Goal: Task Accomplishment & Management: Manage account settings

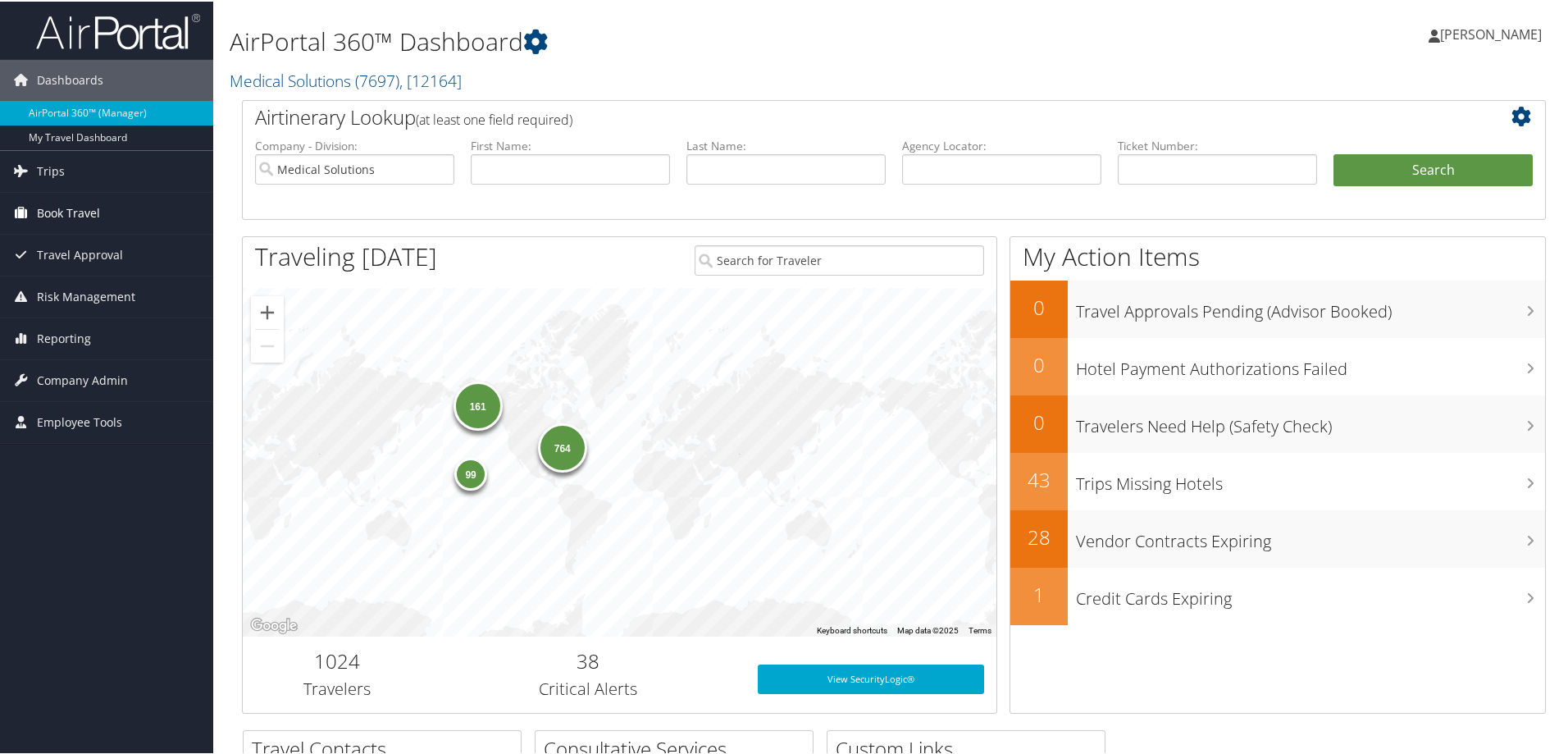
click at [85, 211] on span "Book Travel" at bounding box center [68, 211] width 63 height 41
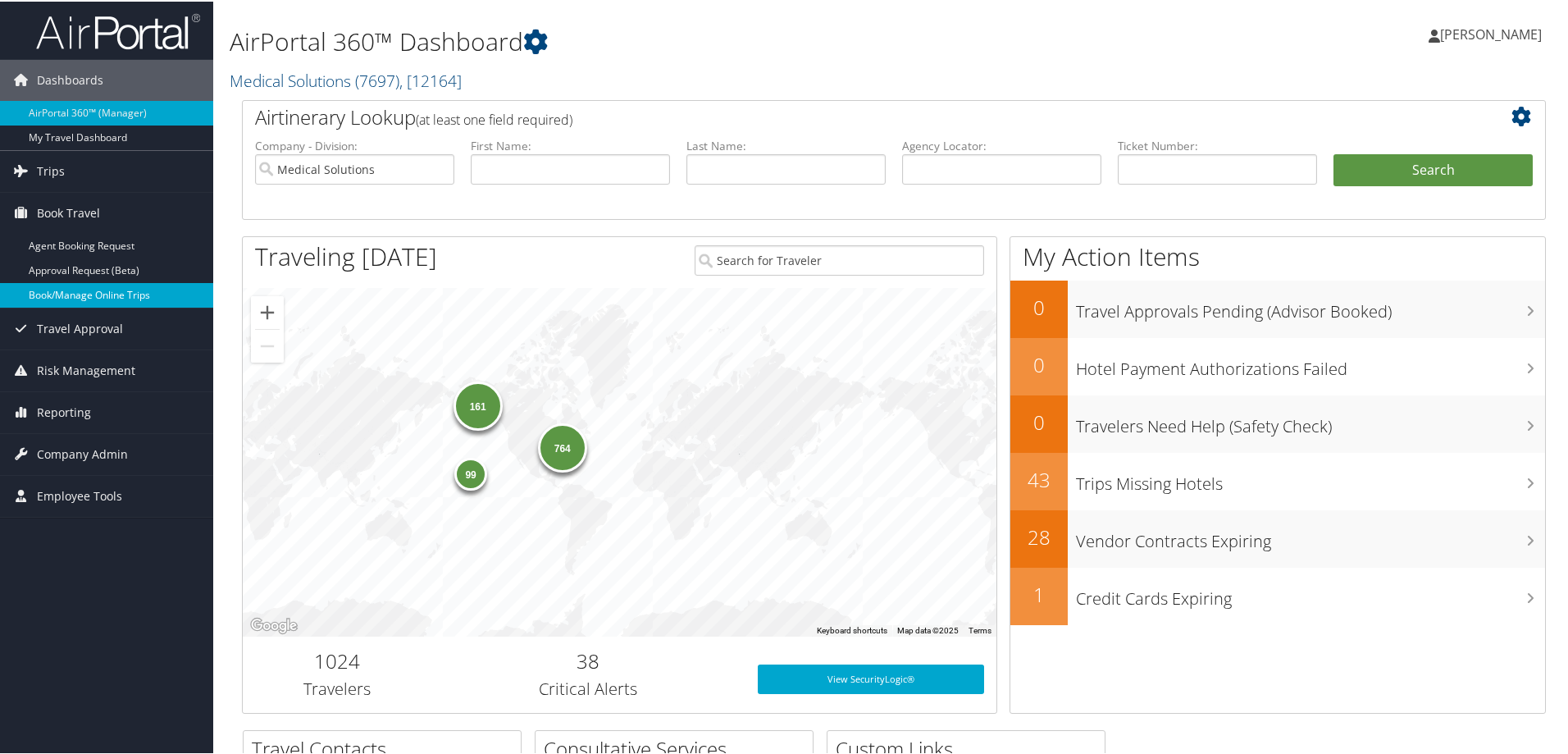
click at [81, 296] on link "Book/Manage Online Trips" at bounding box center [106, 293] width 213 height 24
click at [79, 451] on span "Company Admin" at bounding box center [82, 453] width 91 height 41
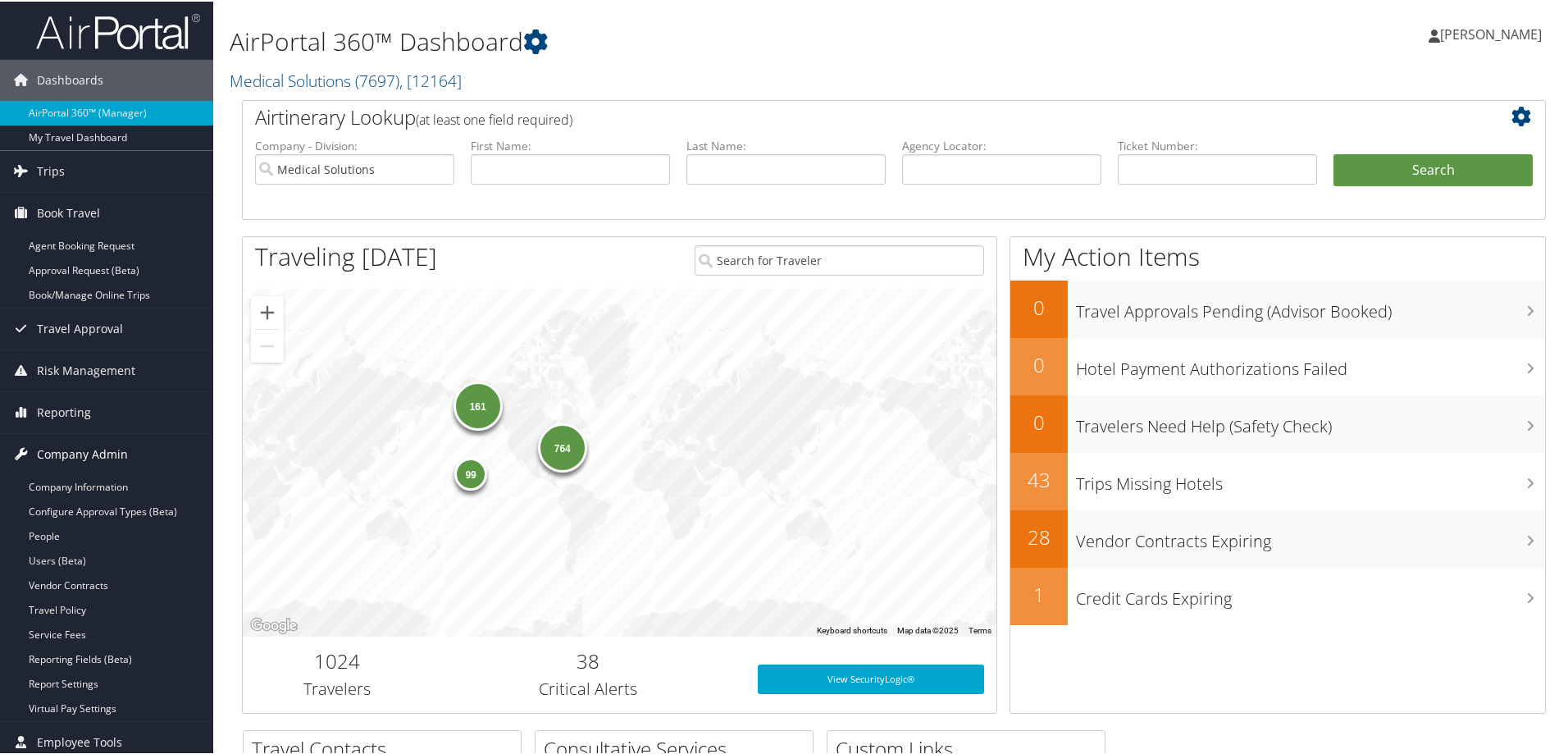
click at [60, 455] on span "Company Admin" at bounding box center [82, 453] width 91 height 41
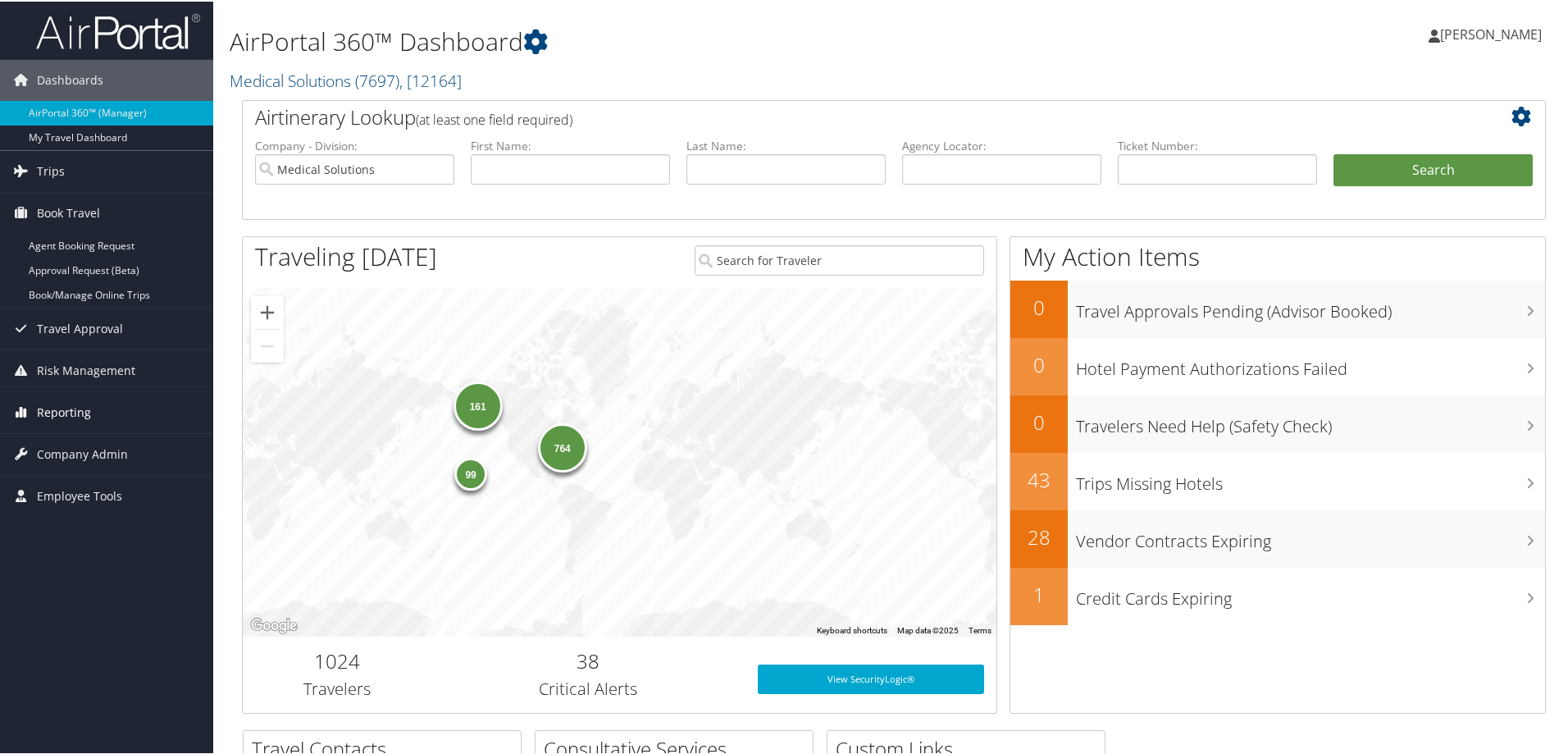
click at [56, 412] on span "Reporting" at bounding box center [64, 411] width 55 height 41
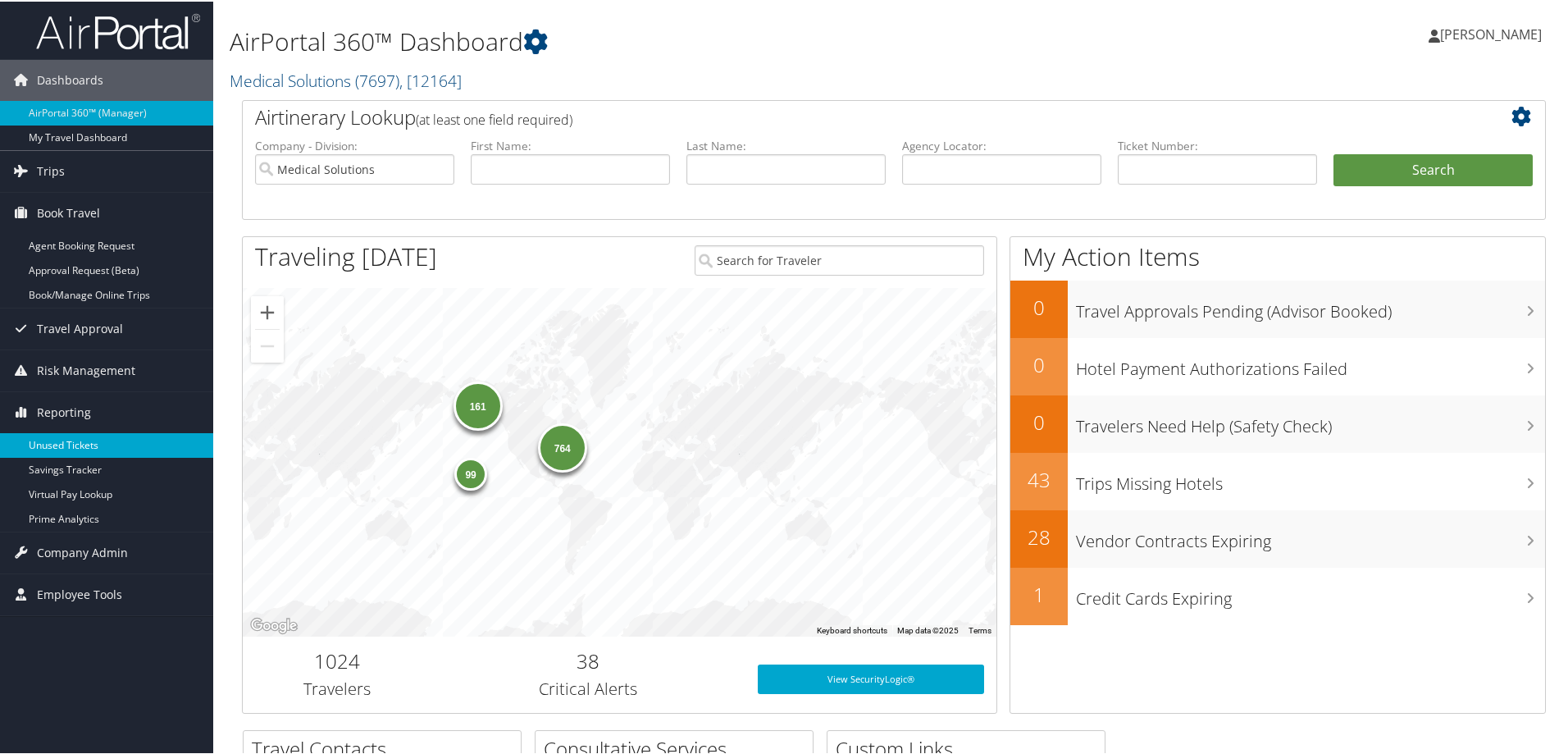
click at [56, 442] on link "Unused Tickets" at bounding box center [106, 443] width 213 height 24
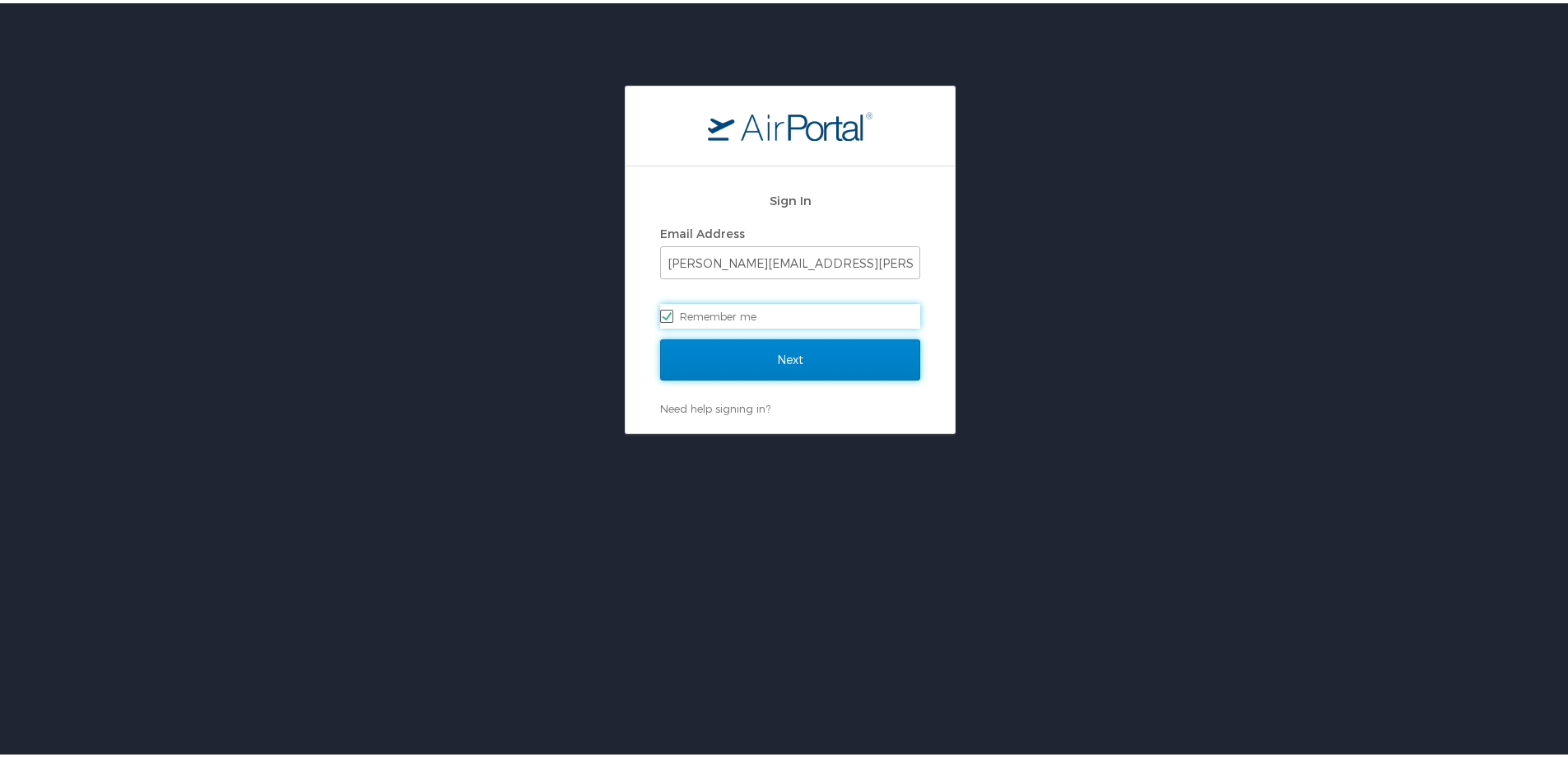
click at [768, 360] on input "Next" at bounding box center [790, 356] width 260 height 41
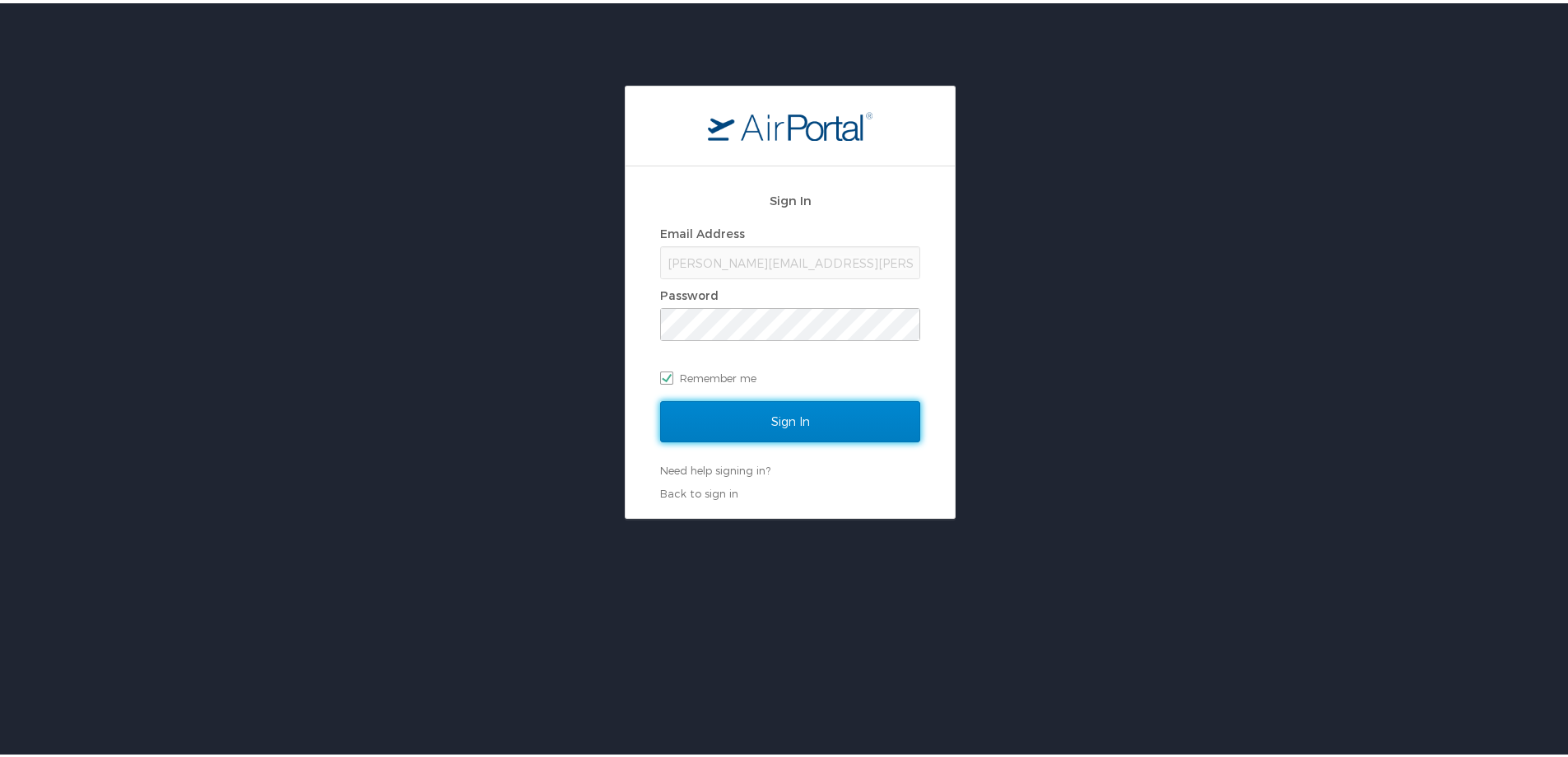
click at [731, 418] on input "Sign In" at bounding box center [790, 419] width 260 height 41
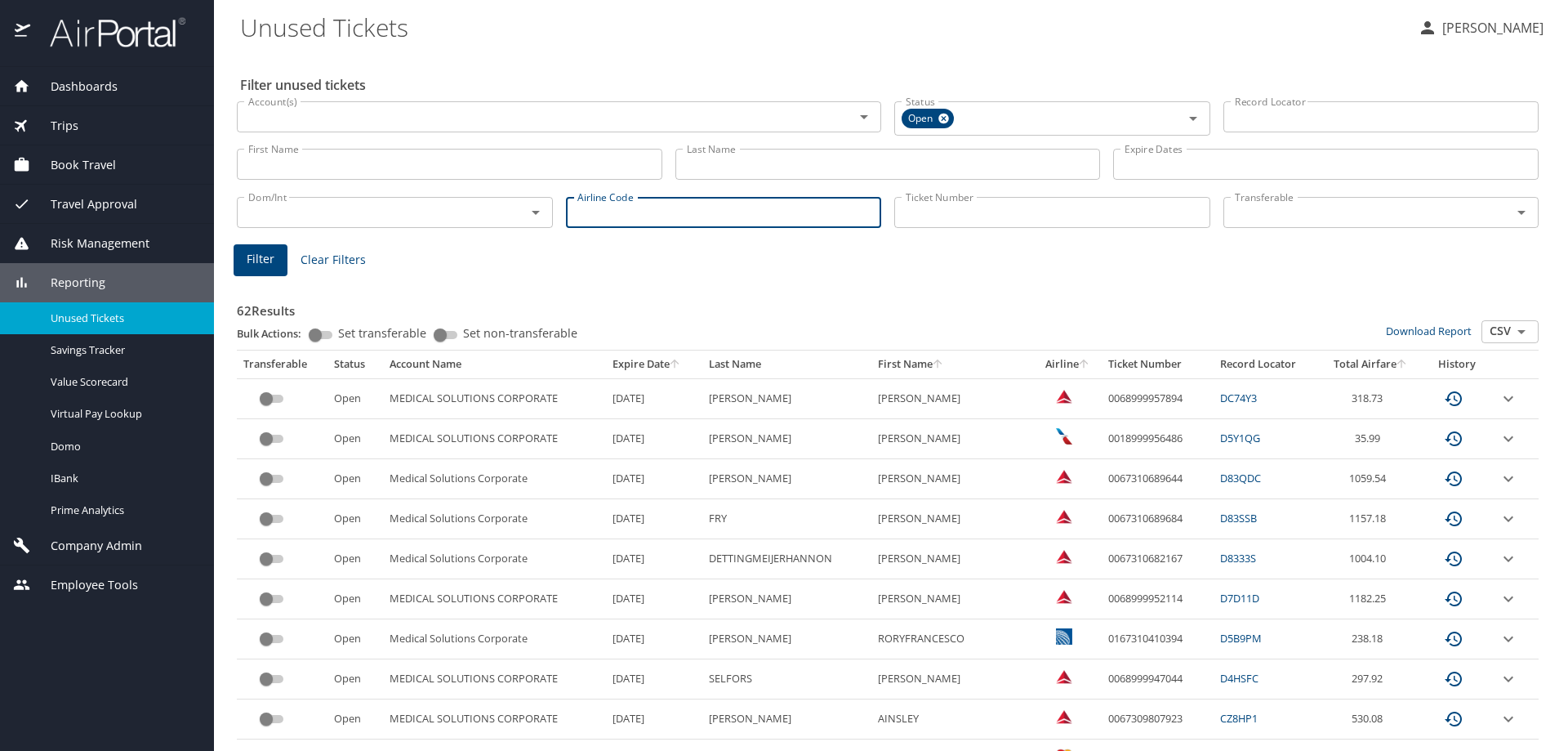
click at [628, 222] on input "Airline Code" at bounding box center [724, 212] width 316 height 31
click at [239, 273] on button "Filter" at bounding box center [261, 260] width 54 height 32
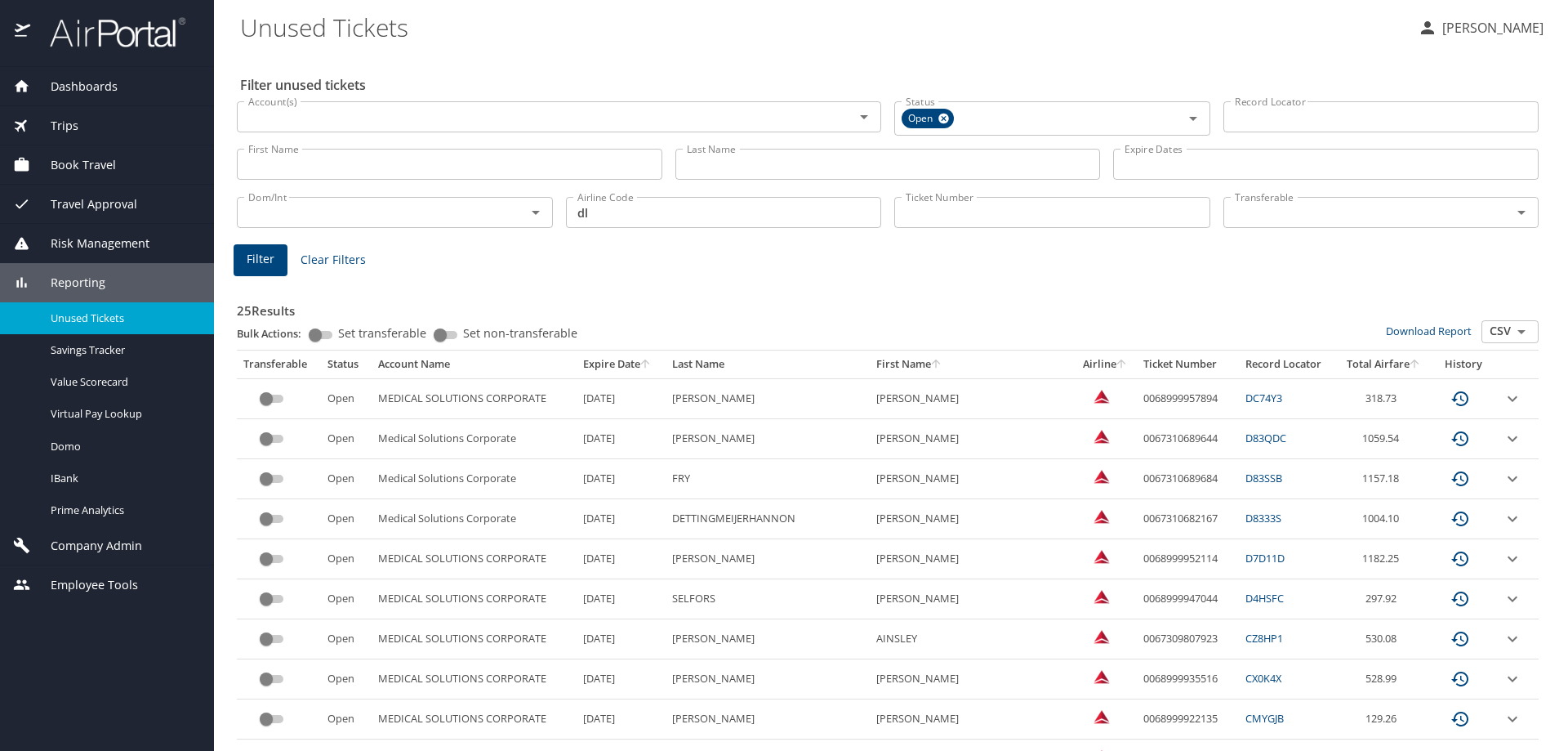
click at [638, 218] on input "dl" at bounding box center [724, 212] width 316 height 31
type input "d"
click at [412, 166] on input "First Name" at bounding box center [449, 164] width 426 height 31
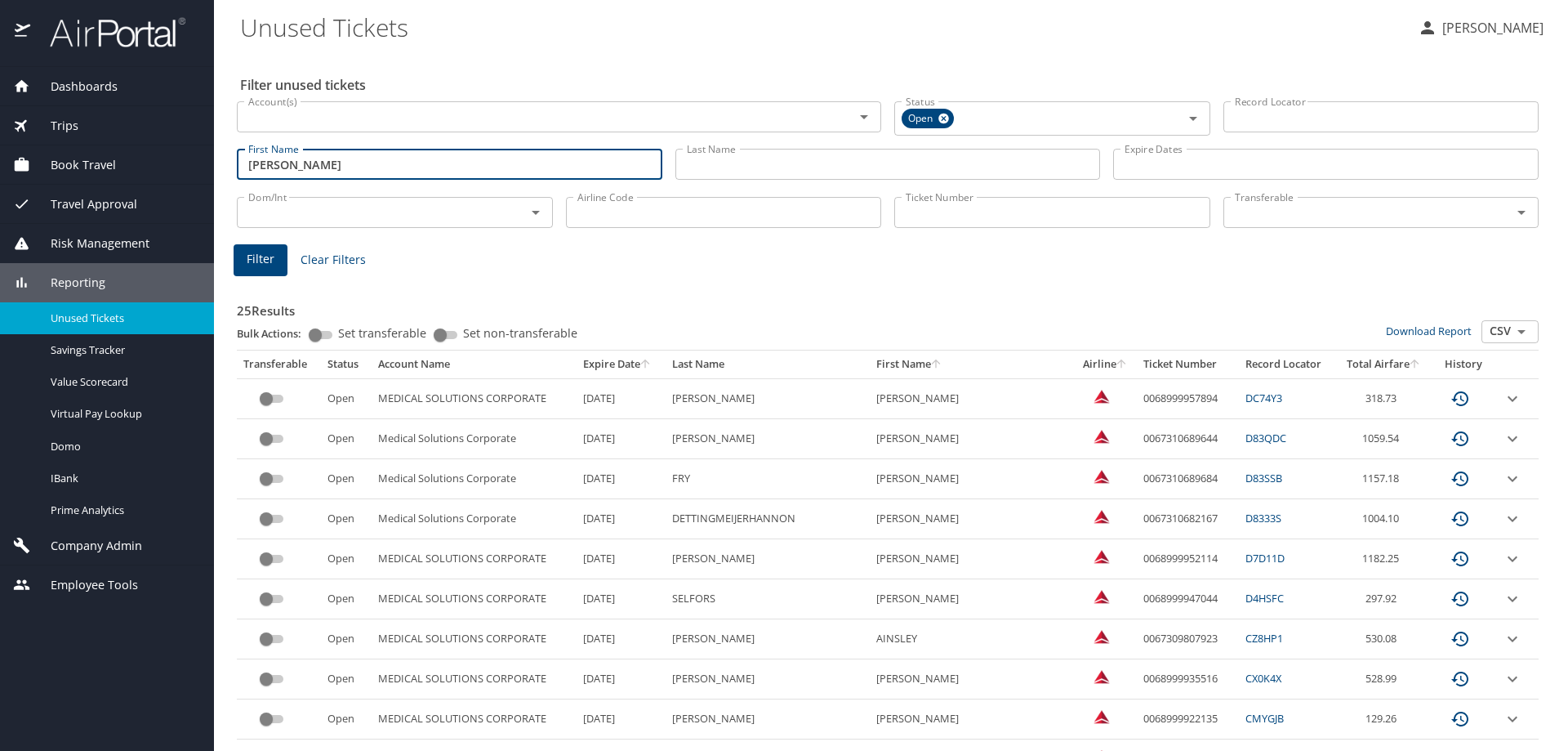
type input "Richard"
click at [272, 251] on span "Filter" at bounding box center [260, 259] width 28 height 20
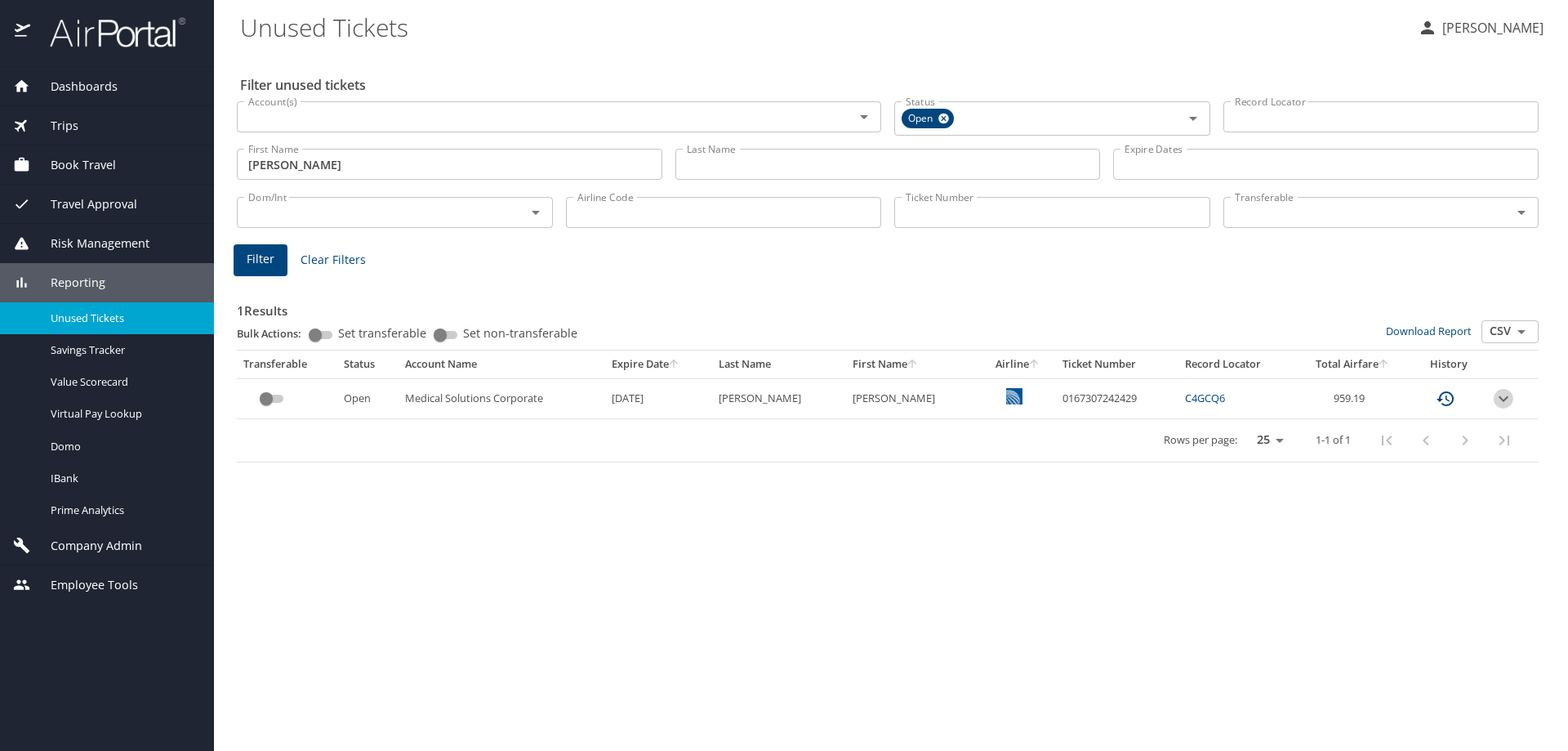
click at [1496, 400] on icon "expand row" at bounding box center [1504, 399] width 19 height 19
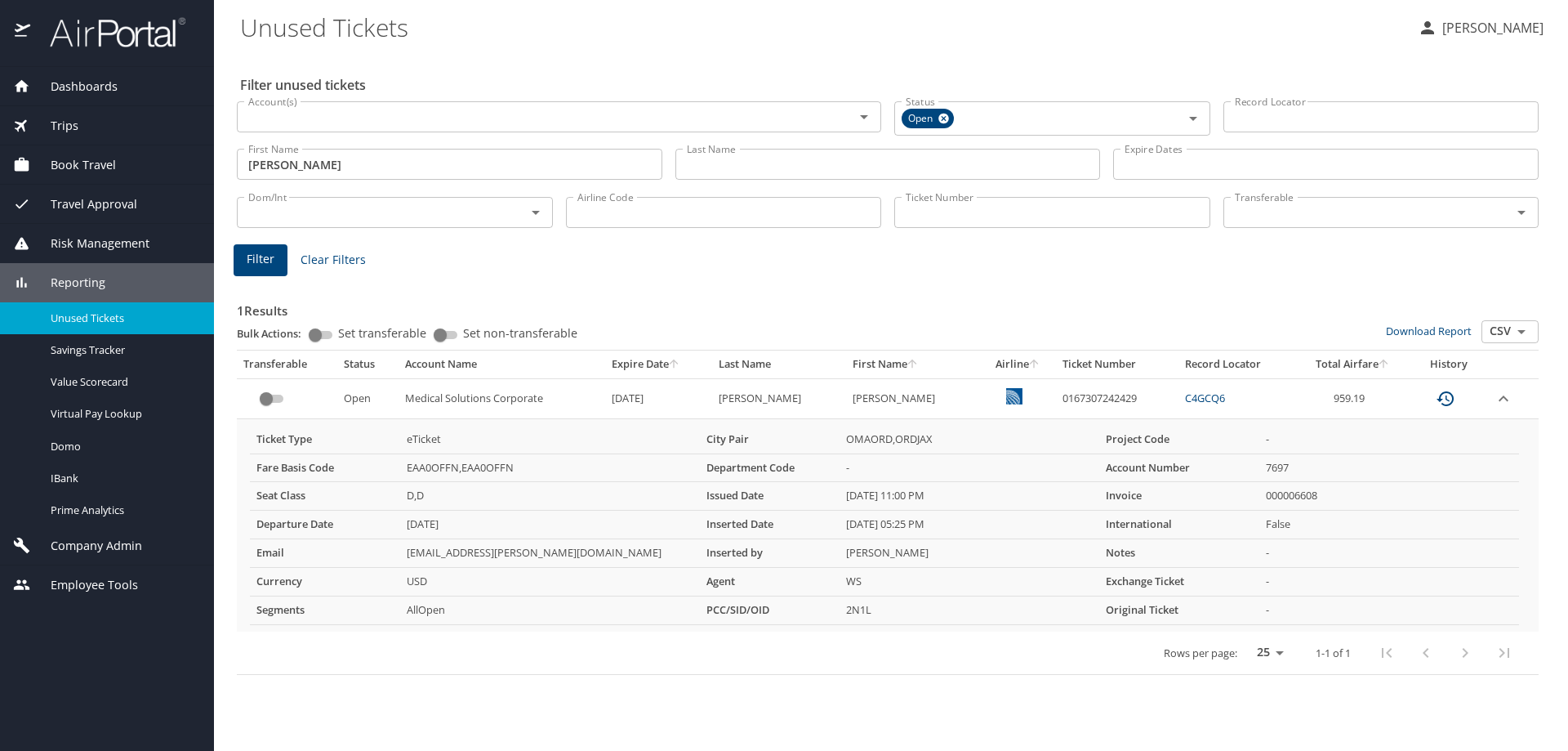
click at [1504, 403] on icon "expand row" at bounding box center [1504, 399] width 19 height 19
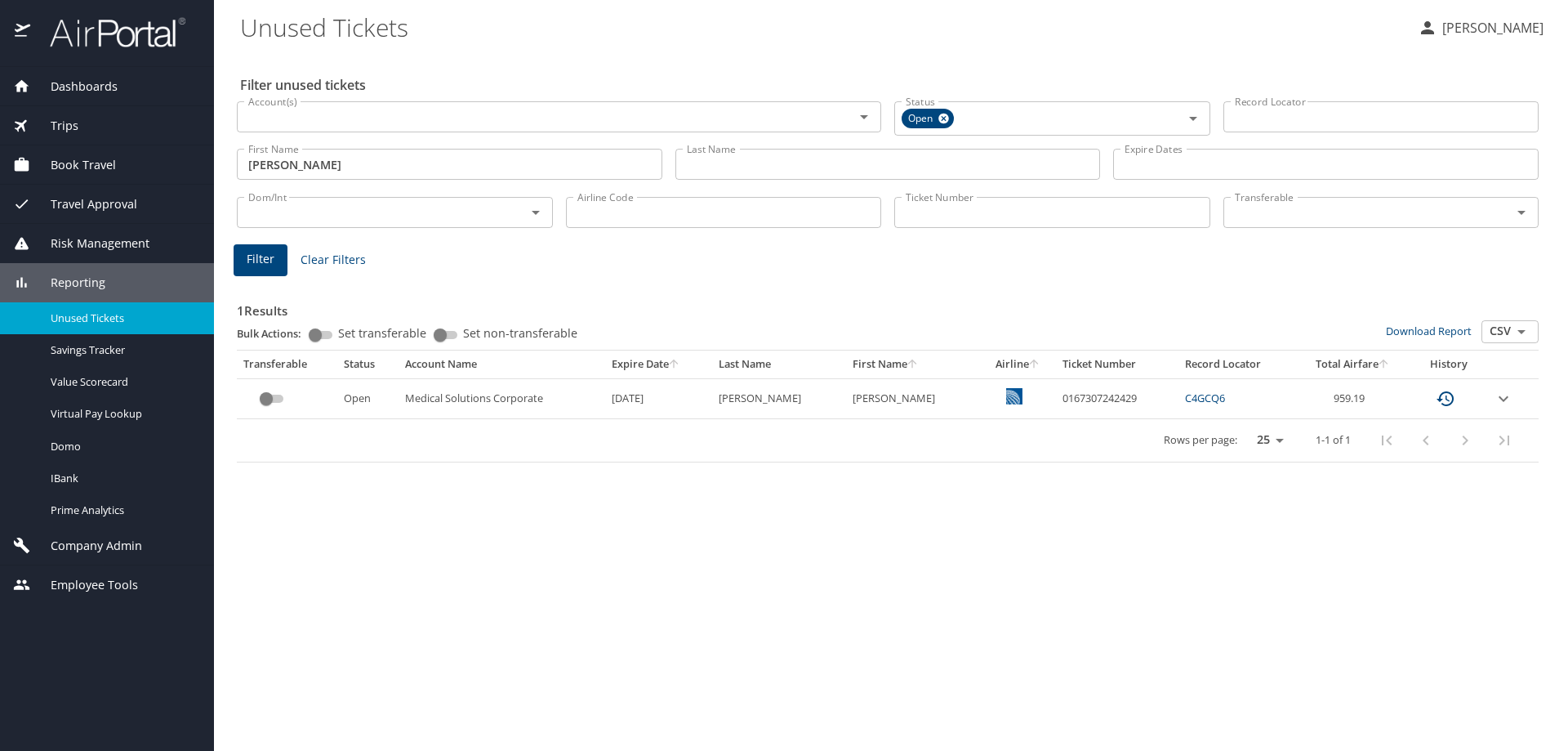
click at [1490, 394] on td "custom pagination table" at bounding box center [1513, 398] width 51 height 40
click at [1508, 398] on icon "expand row" at bounding box center [1504, 399] width 19 height 19
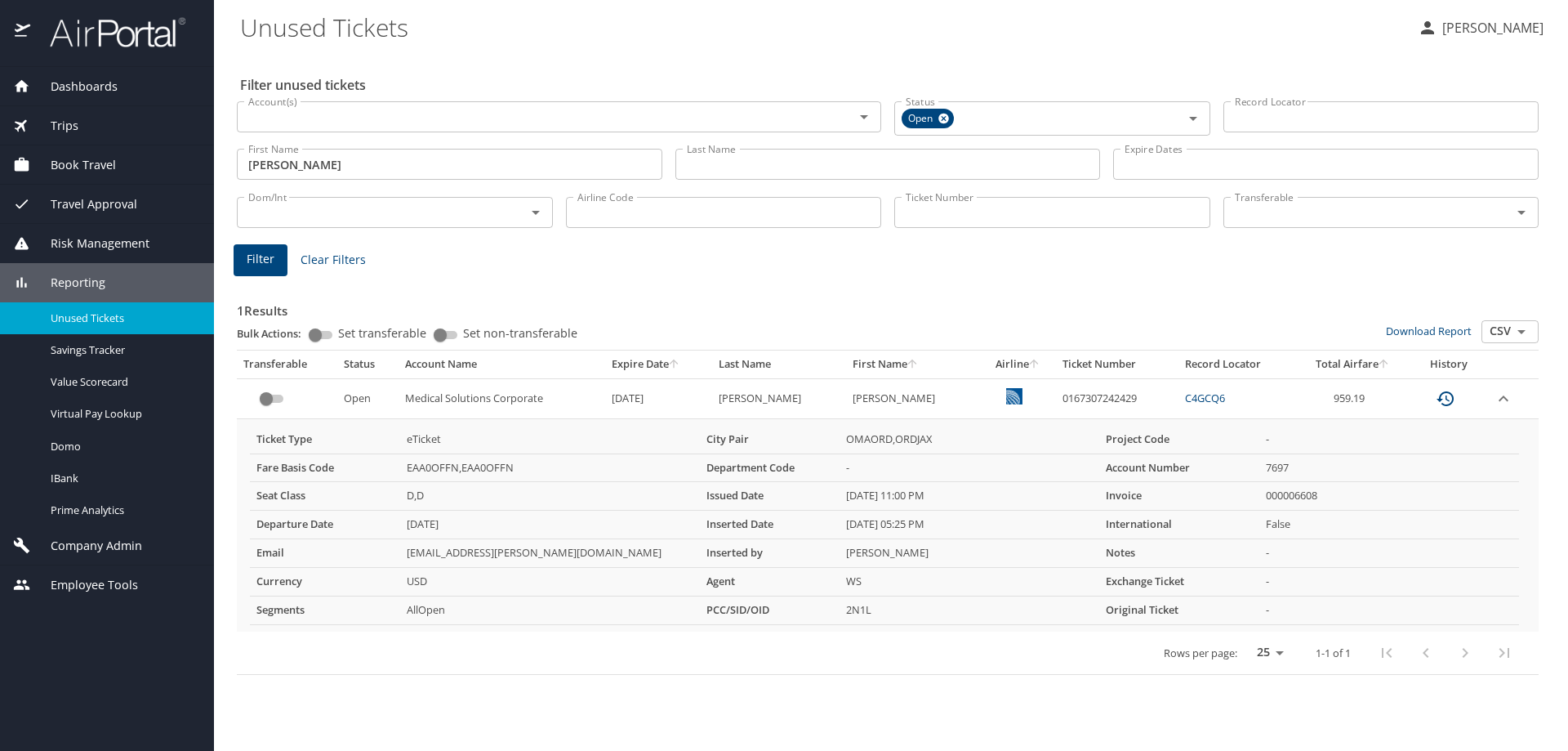
click at [1510, 406] on icon "expand row" at bounding box center [1504, 399] width 19 height 19
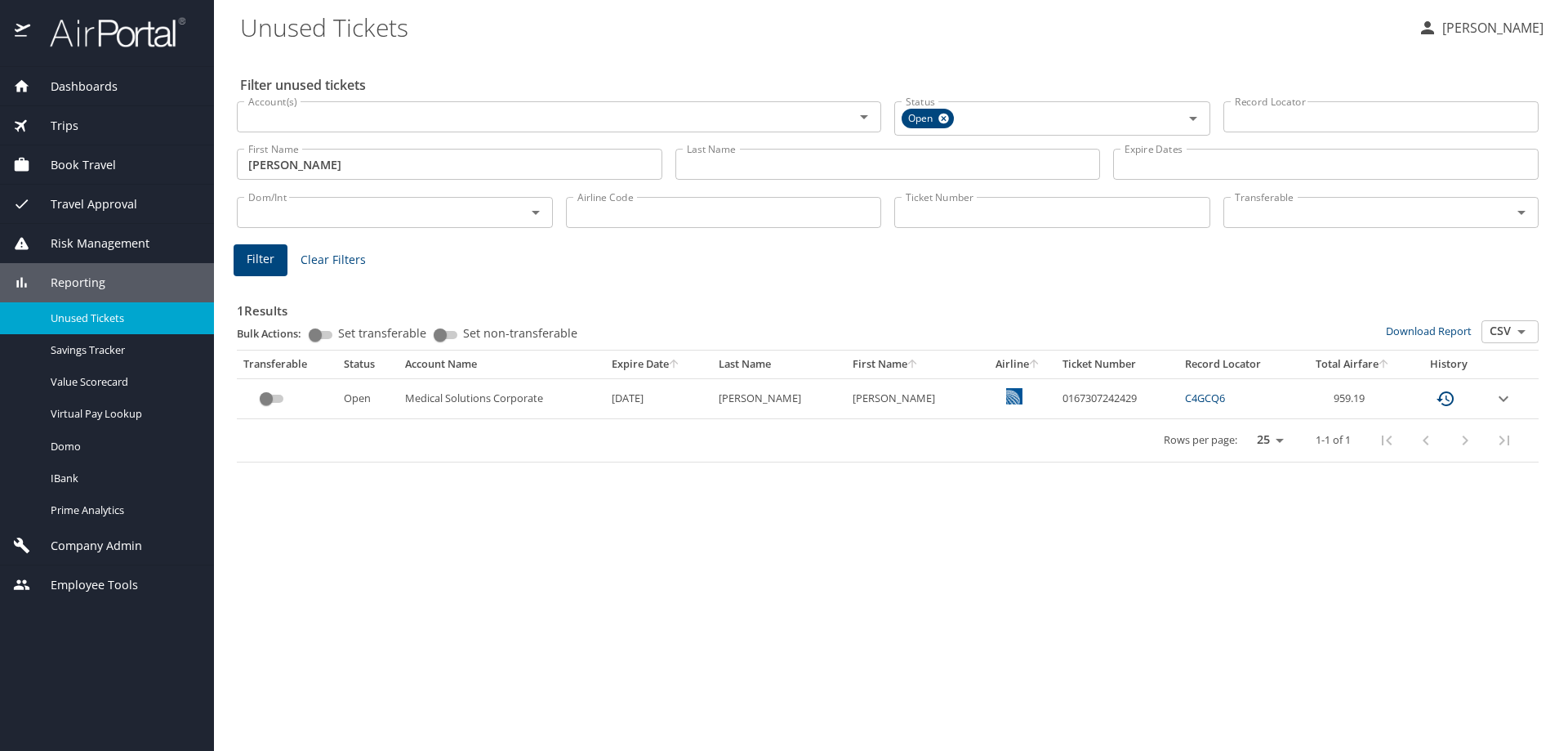
click at [945, 592] on div "Filter unused tickets Account(s) Account(s) Status Open Status Record Locator R…" at bounding box center [892, 402] width 1302 height 699
click at [90, 163] on span "Book Travel" at bounding box center [73, 165] width 85 height 18
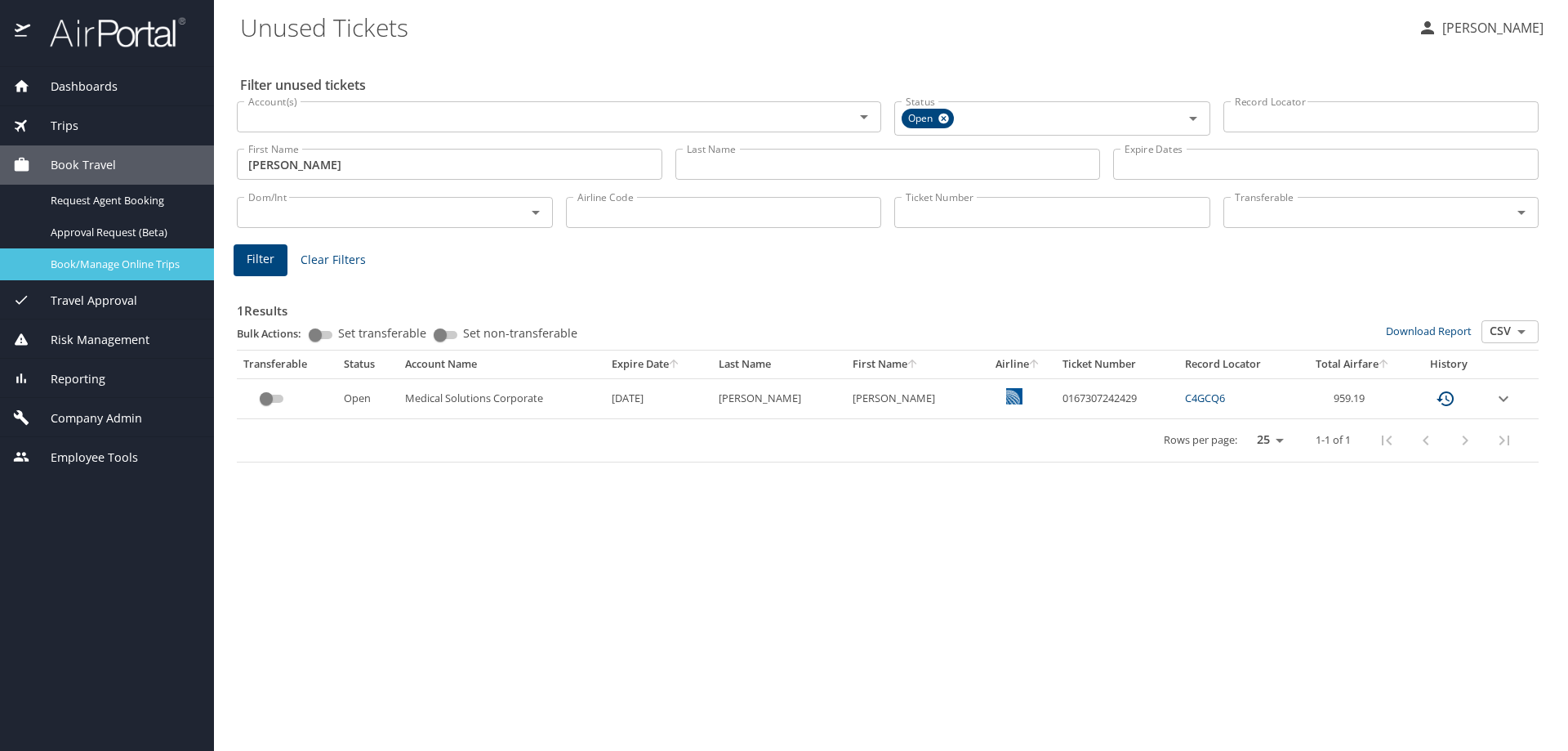
click at [108, 254] on link "Book/Manage Online Trips" at bounding box center [107, 264] width 214 height 32
click at [98, 376] on span "Reporting" at bounding box center [67, 378] width 75 height 18
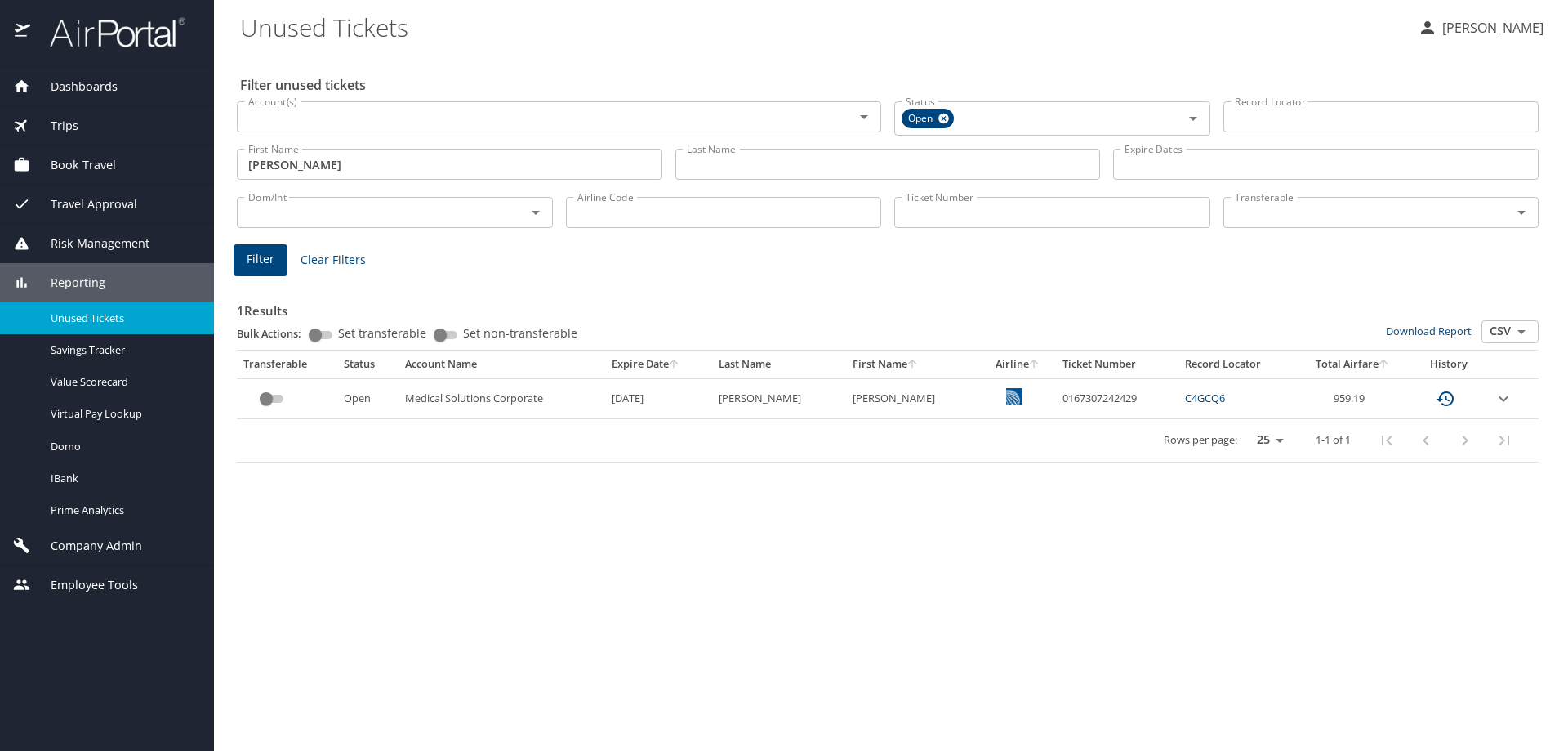
click at [96, 545] on span "Company Admin" at bounding box center [85, 545] width 112 height 18
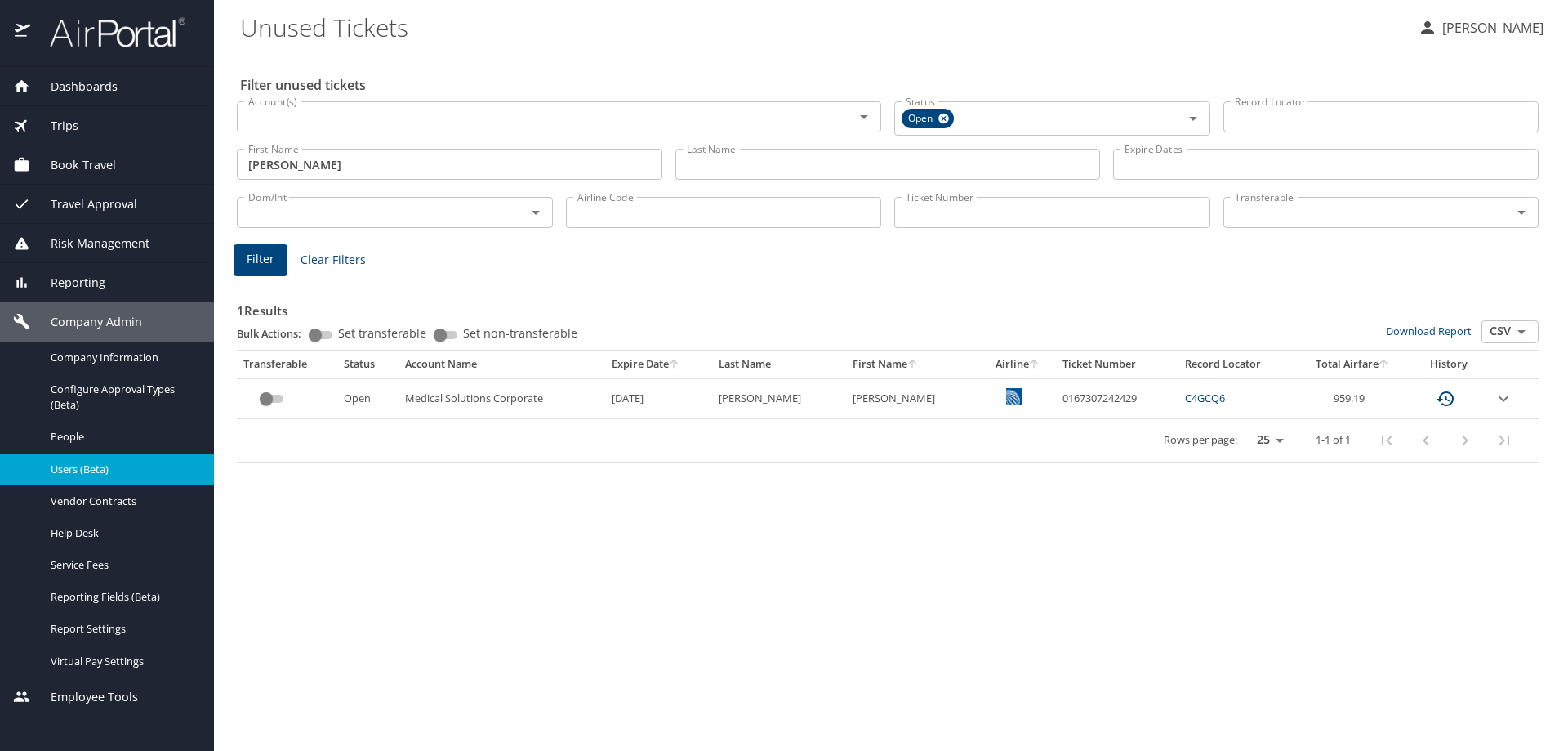
click at [80, 473] on span "Users (Beta)" at bounding box center [122, 470] width 144 height 16
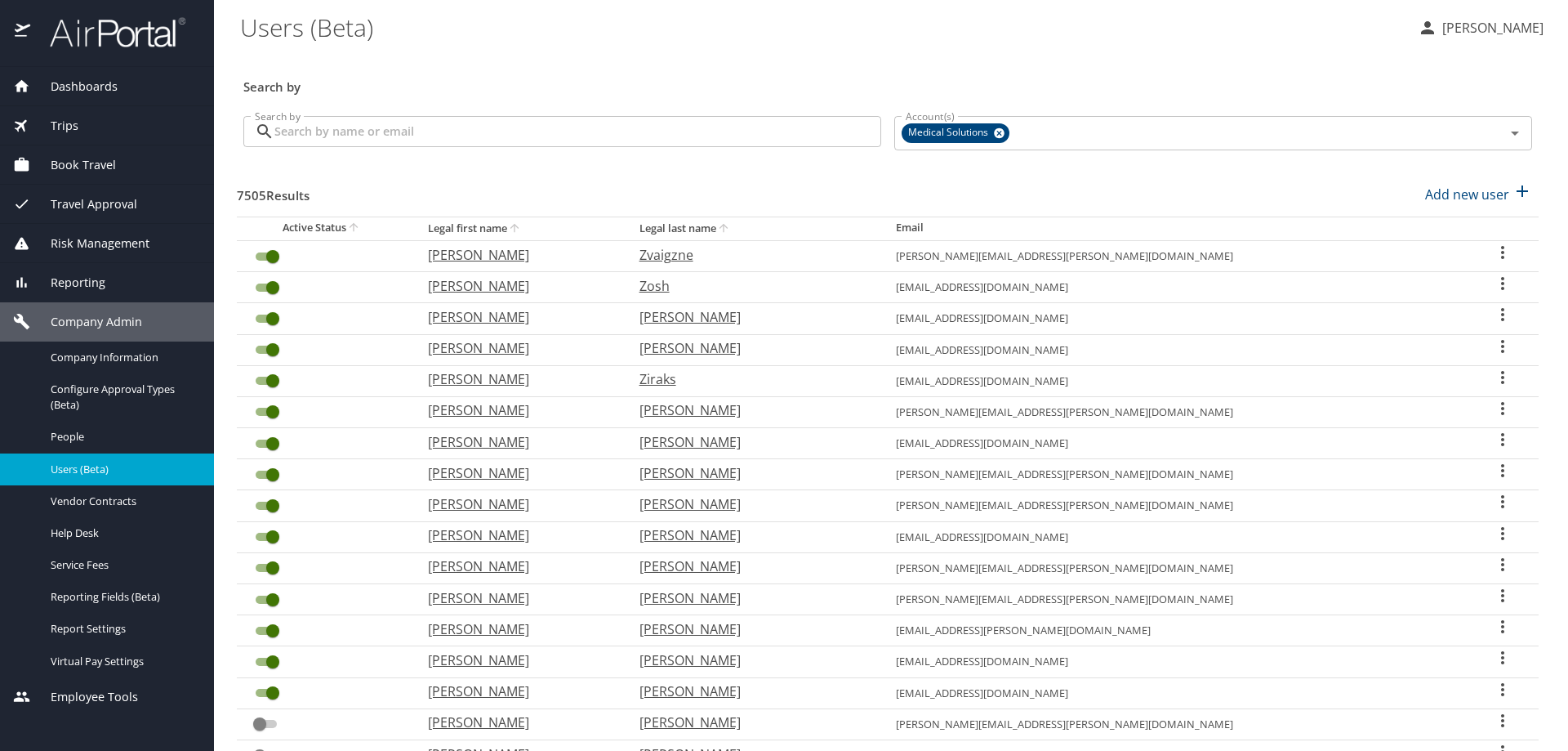
click at [371, 124] on input "Search by" at bounding box center [578, 132] width 607 height 31
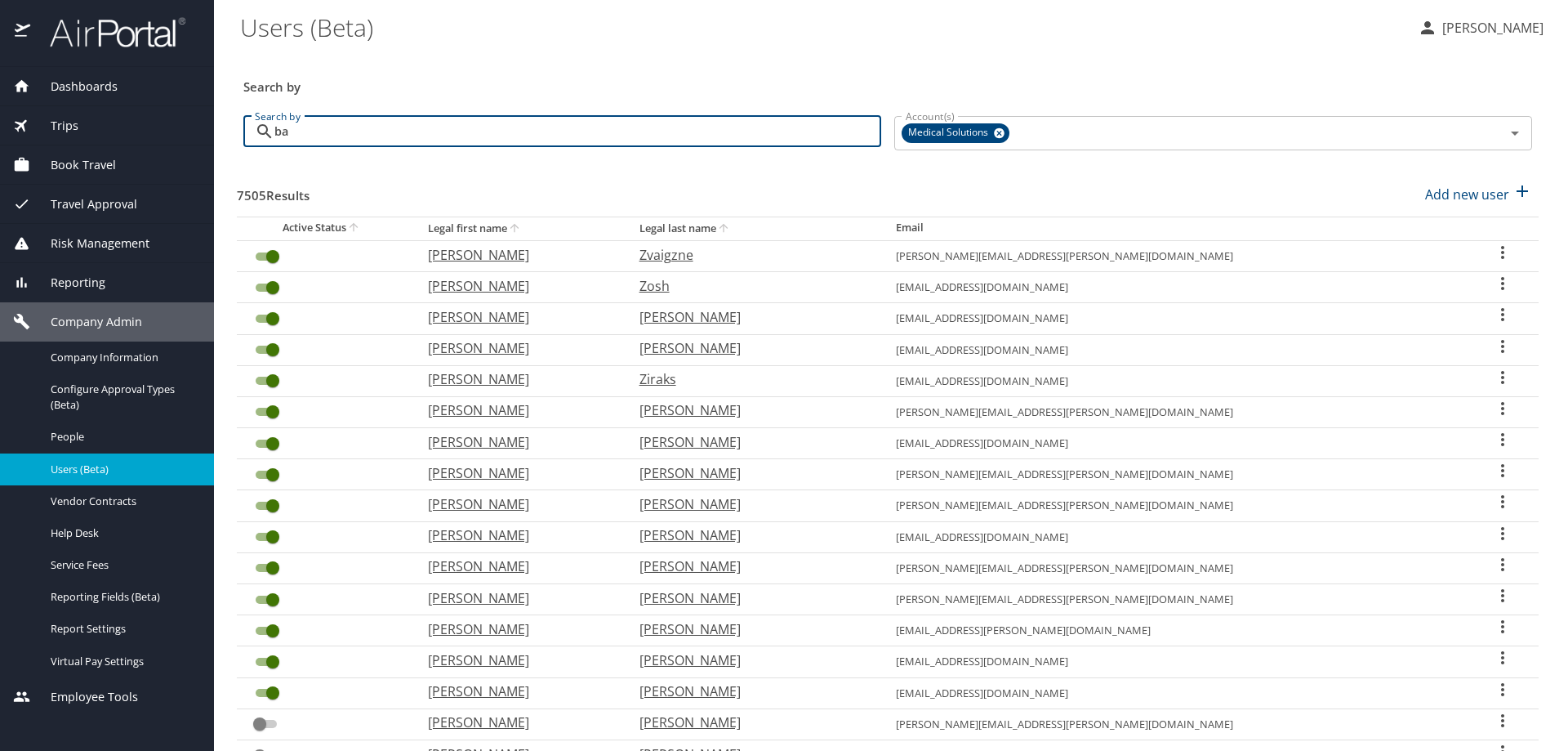
type input "b"
type input "raymond"
checkbox input "false"
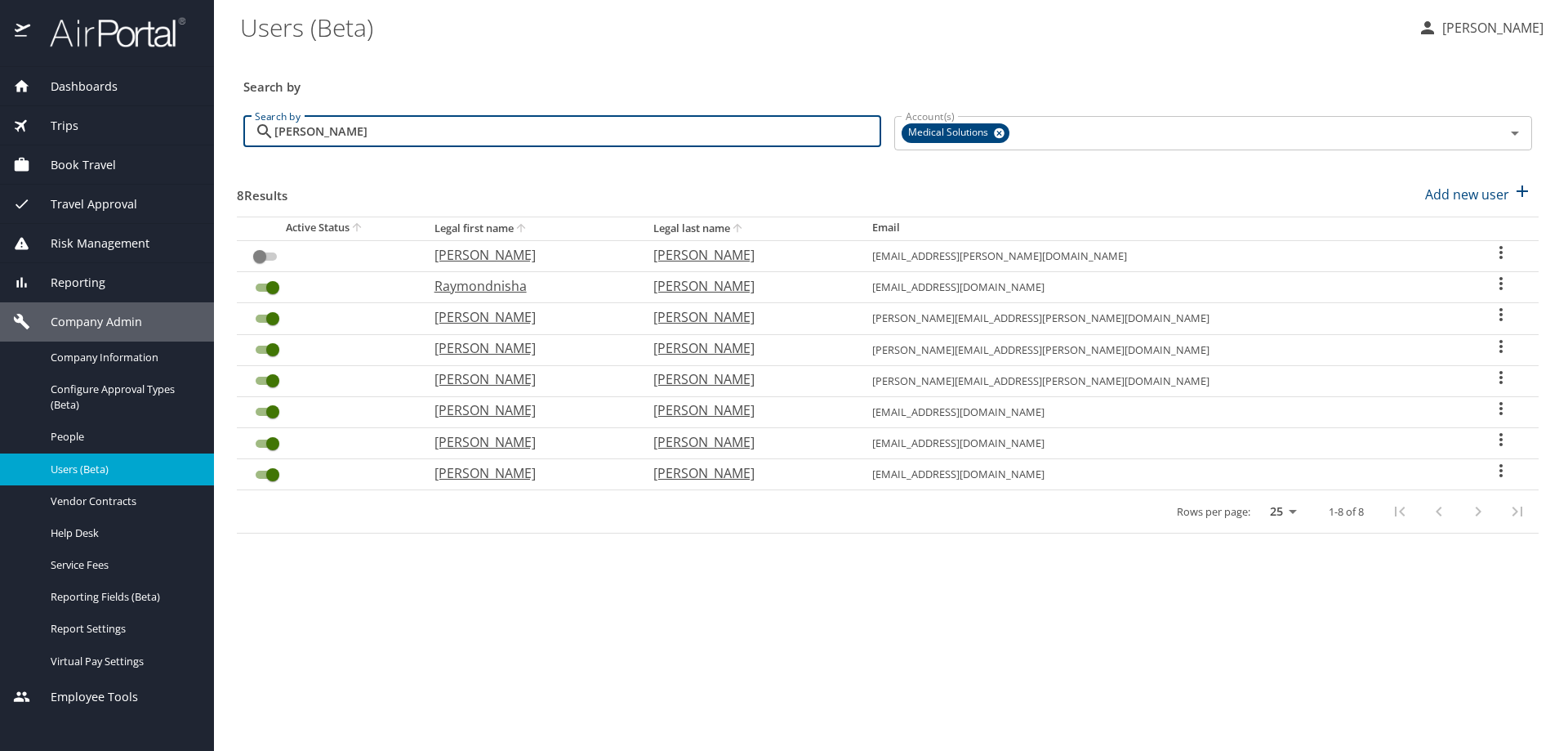
click at [357, 132] on input "raymond" at bounding box center [578, 132] width 607 height 31
click at [1500, 315] on icon "User Search Table" at bounding box center [1501, 313] width 3 height 13
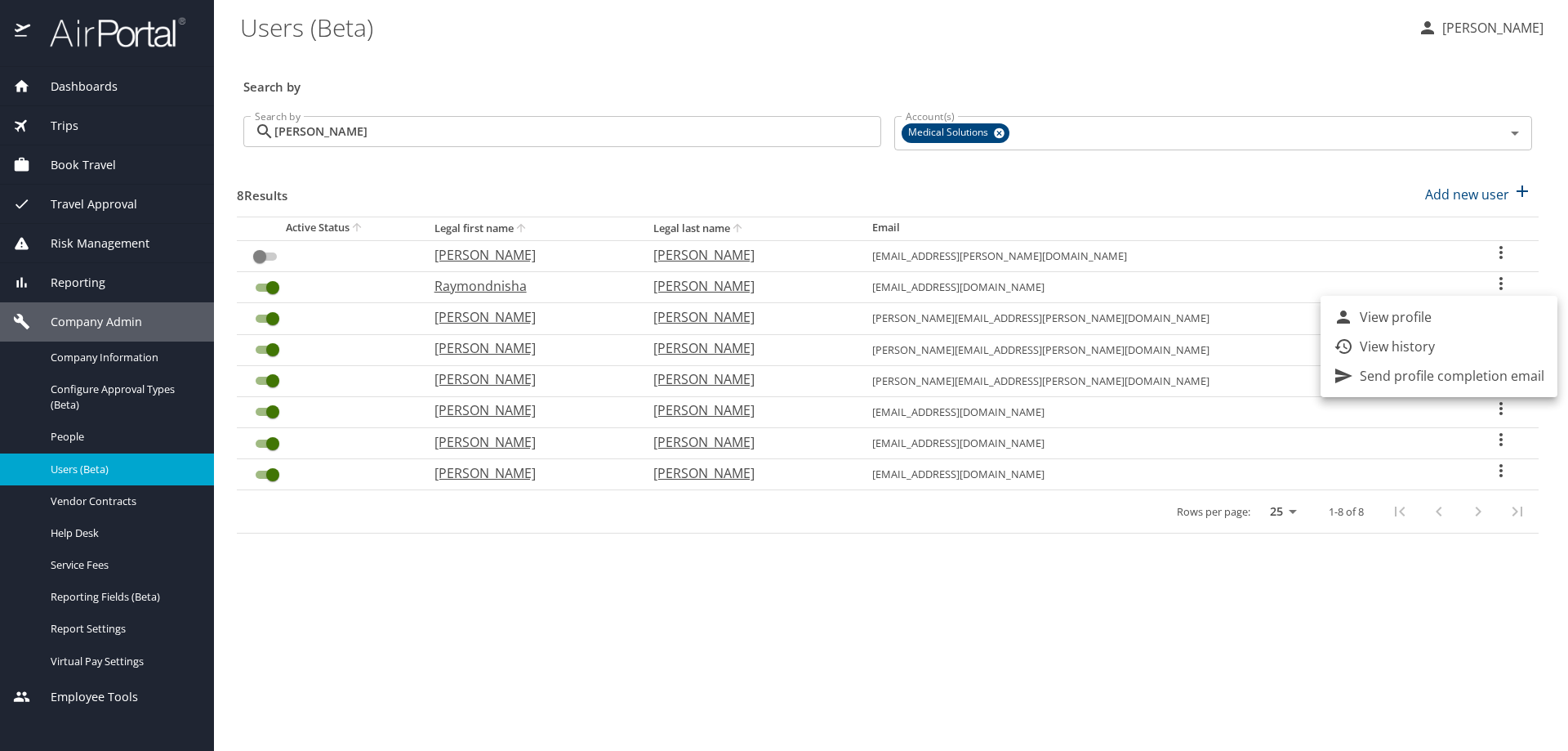
click at [1425, 312] on p "View profile" at bounding box center [1396, 317] width 72 height 19
select select "US"
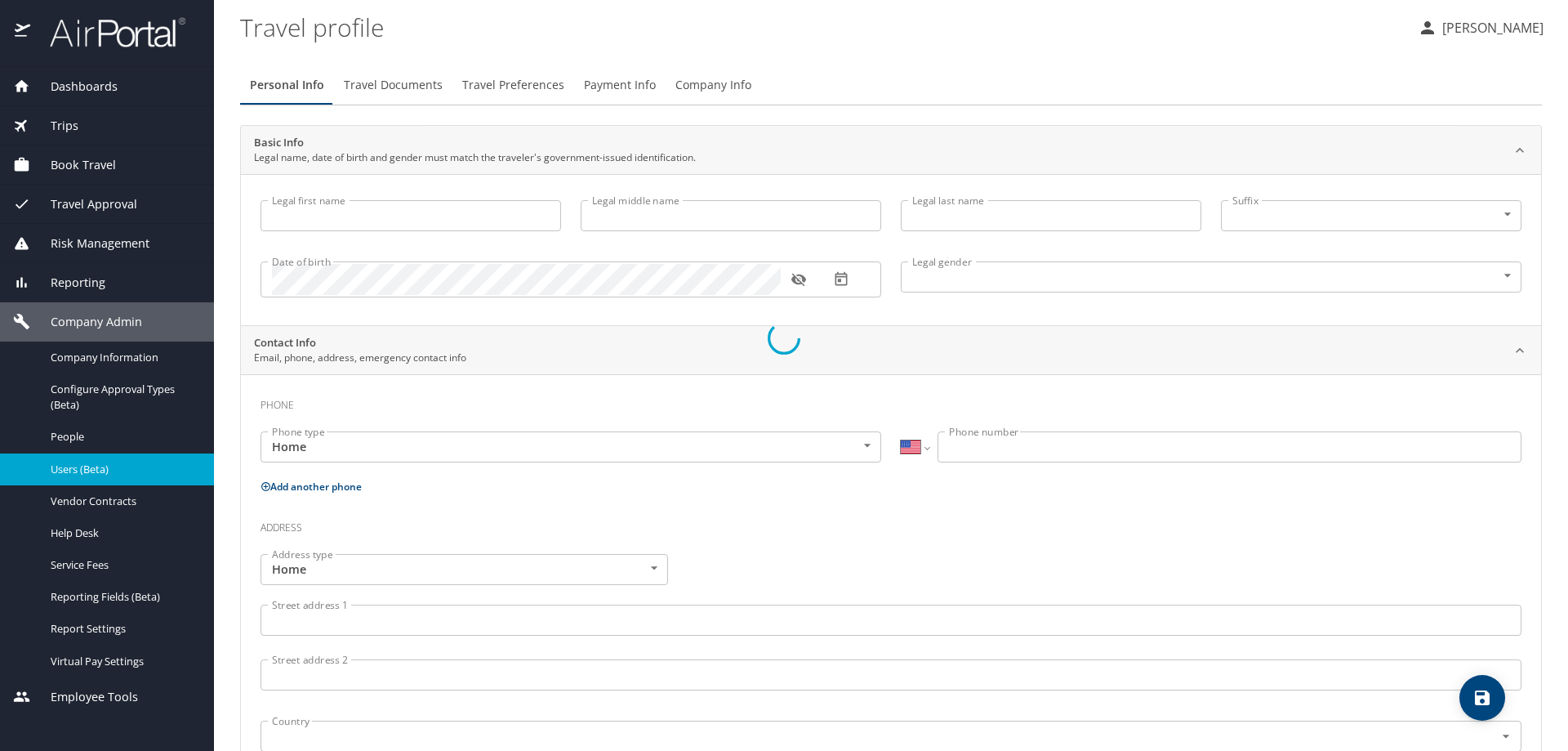
select select "US"
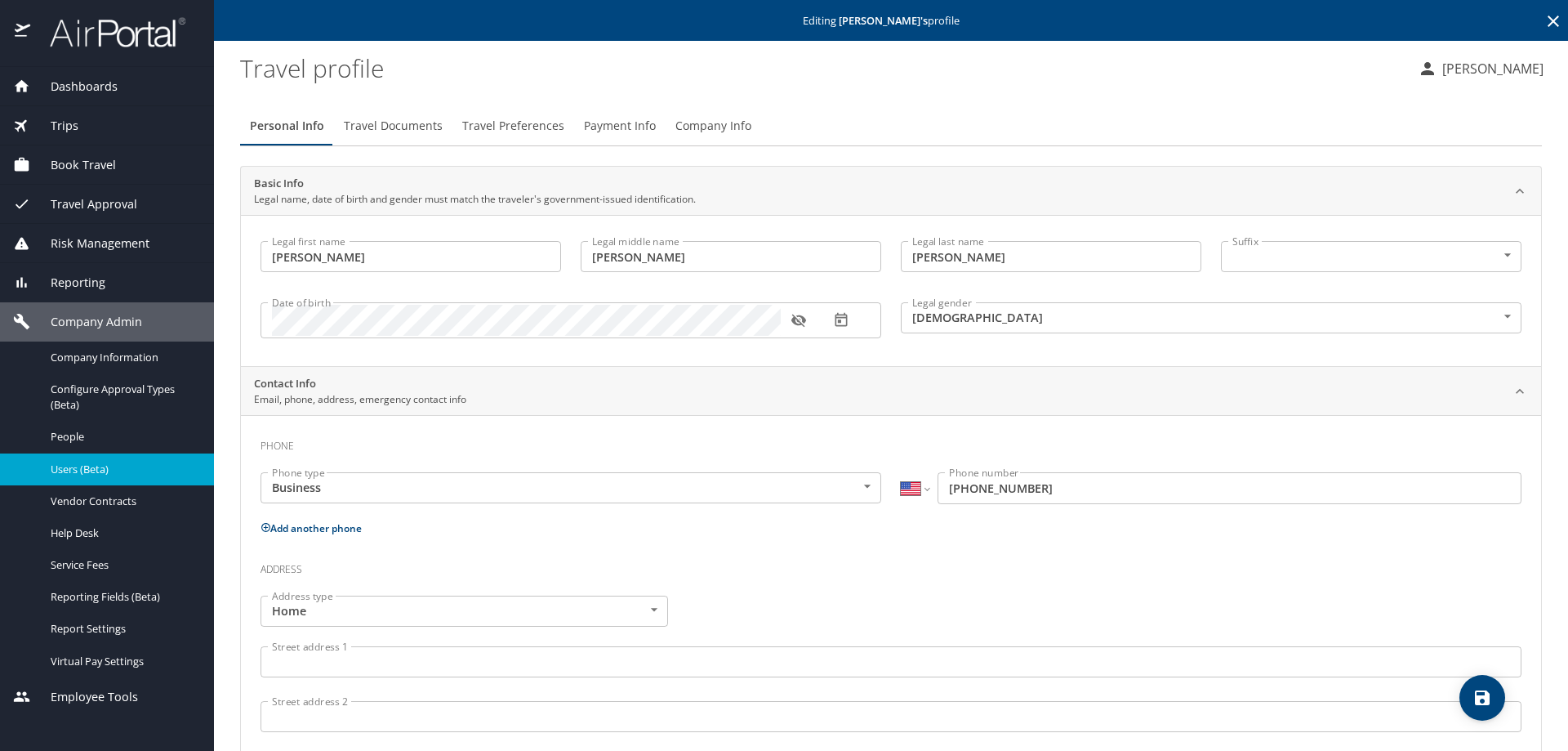
type input "Cassandra"
type input "Lynne"
type input "Raymond"
type input "Female"
type input "Karen"
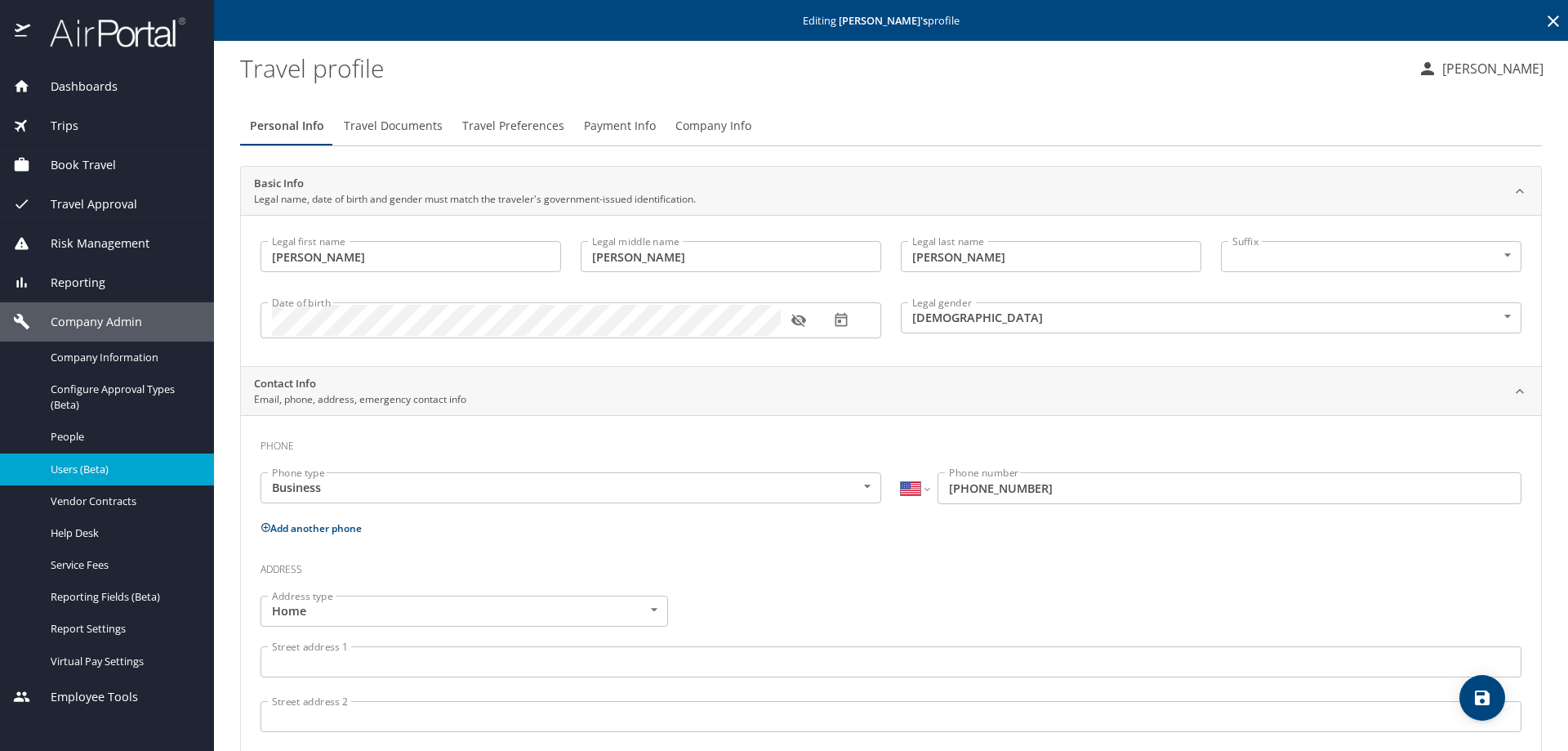
type input "Raymond"
type input "(904) 504-7903"
click at [1015, 266] on input "Raymond" at bounding box center [1052, 256] width 301 height 31
type input "R"
type input "Baker"
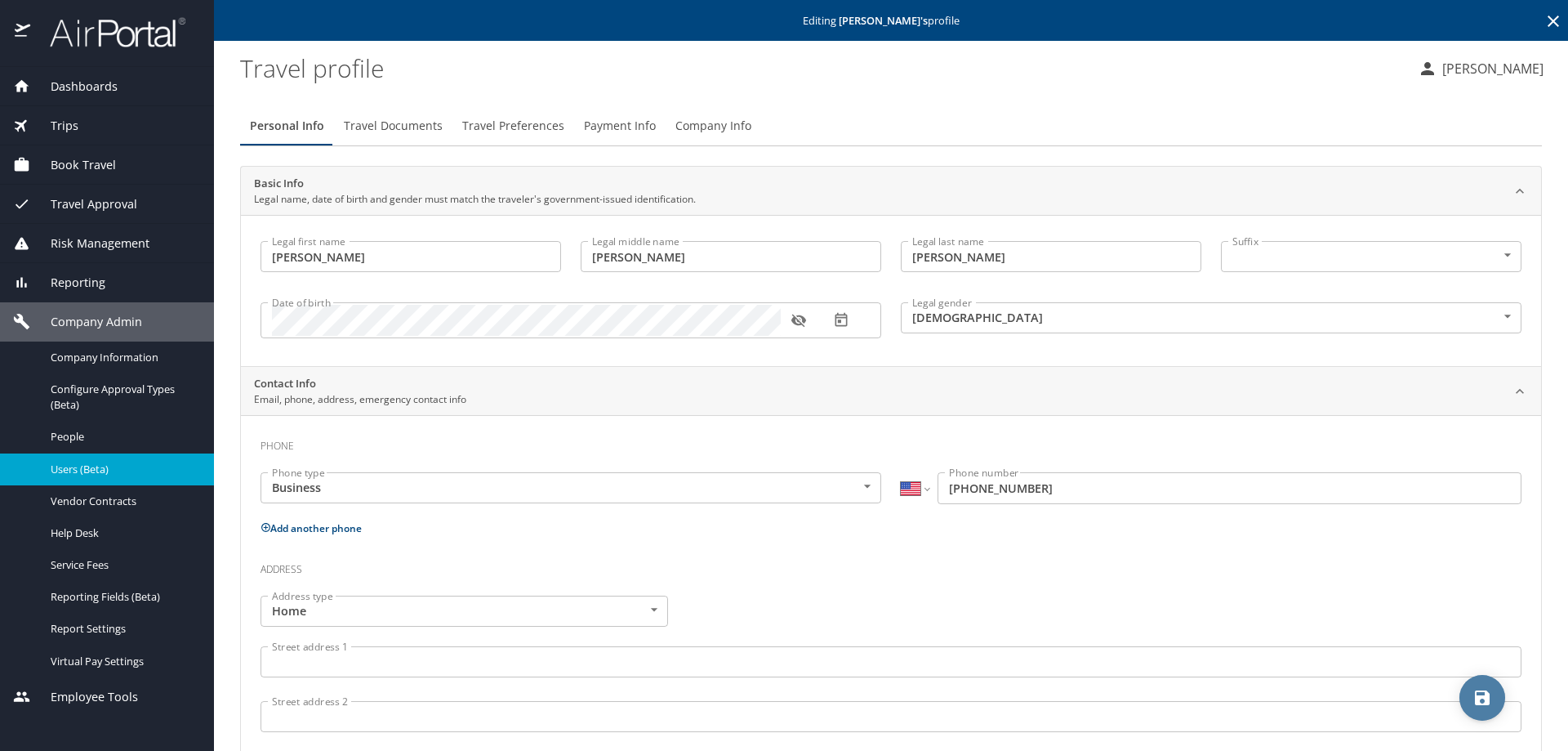
click at [1493, 708] on button "save" at bounding box center [1482, 697] width 46 height 46
select select "US"
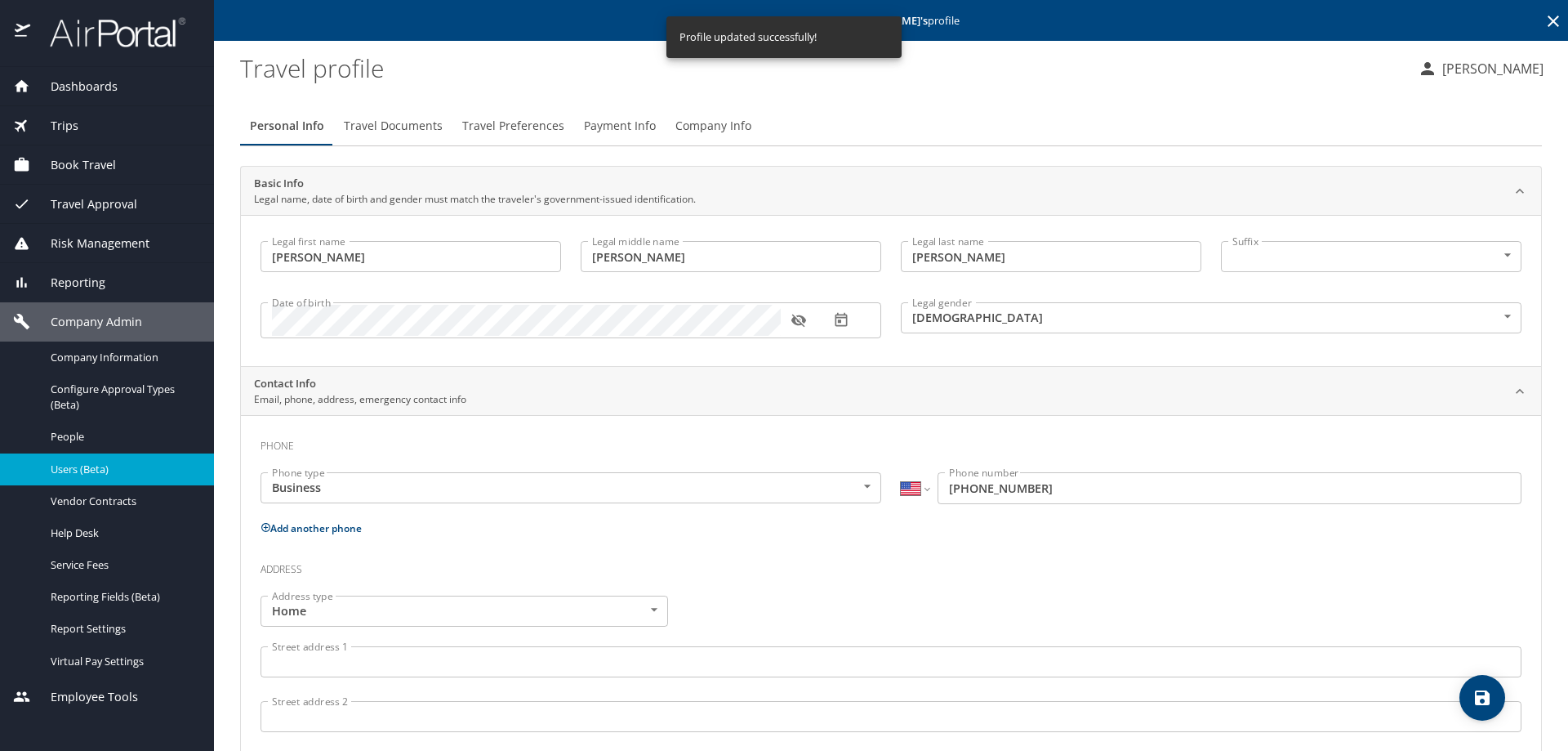
select select "US"
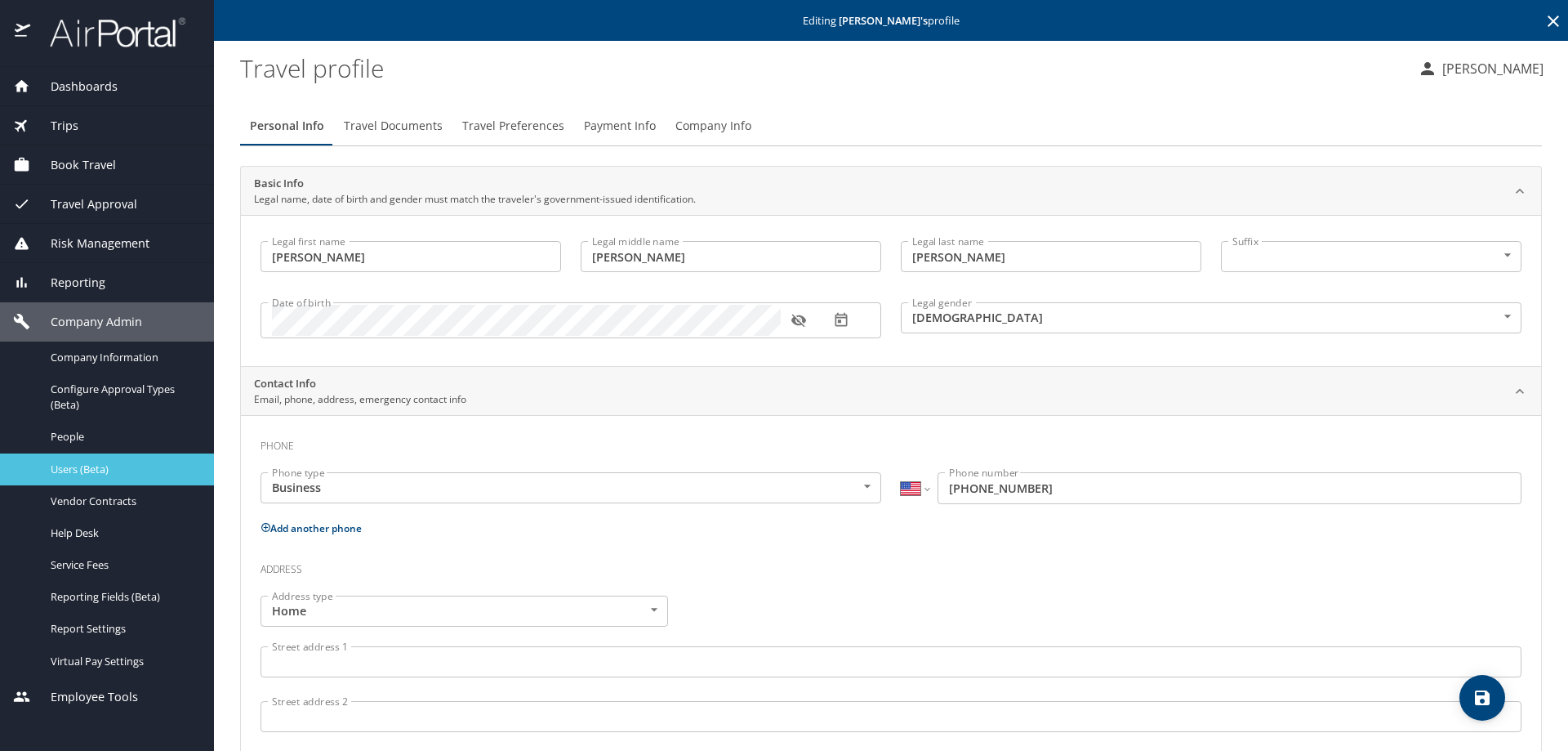
click at [56, 482] on link "Users (Beta)" at bounding box center [107, 469] width 214 height 32
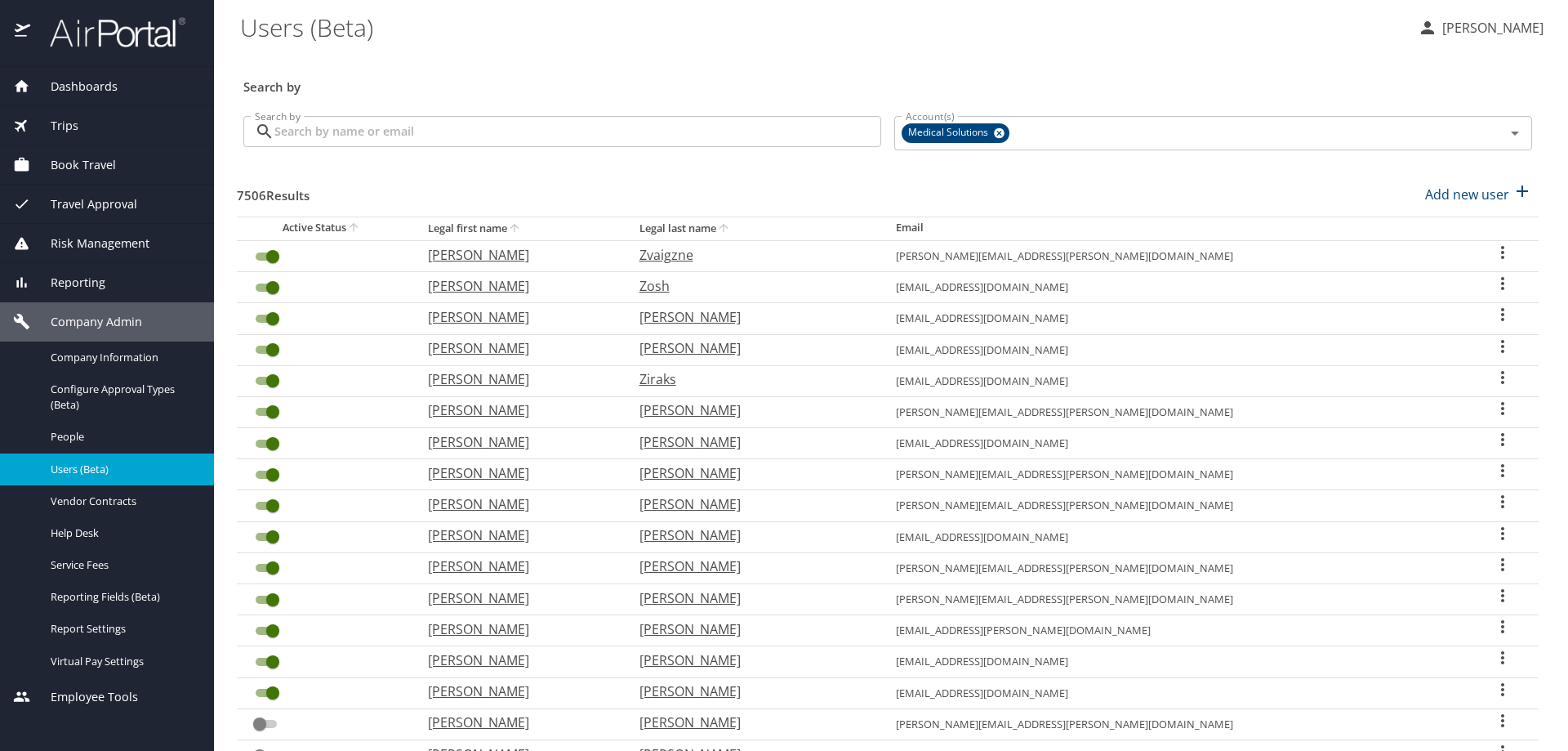
click at [400, 137] on input "Search by" at bounding box center [578, 132] width 607 height 31
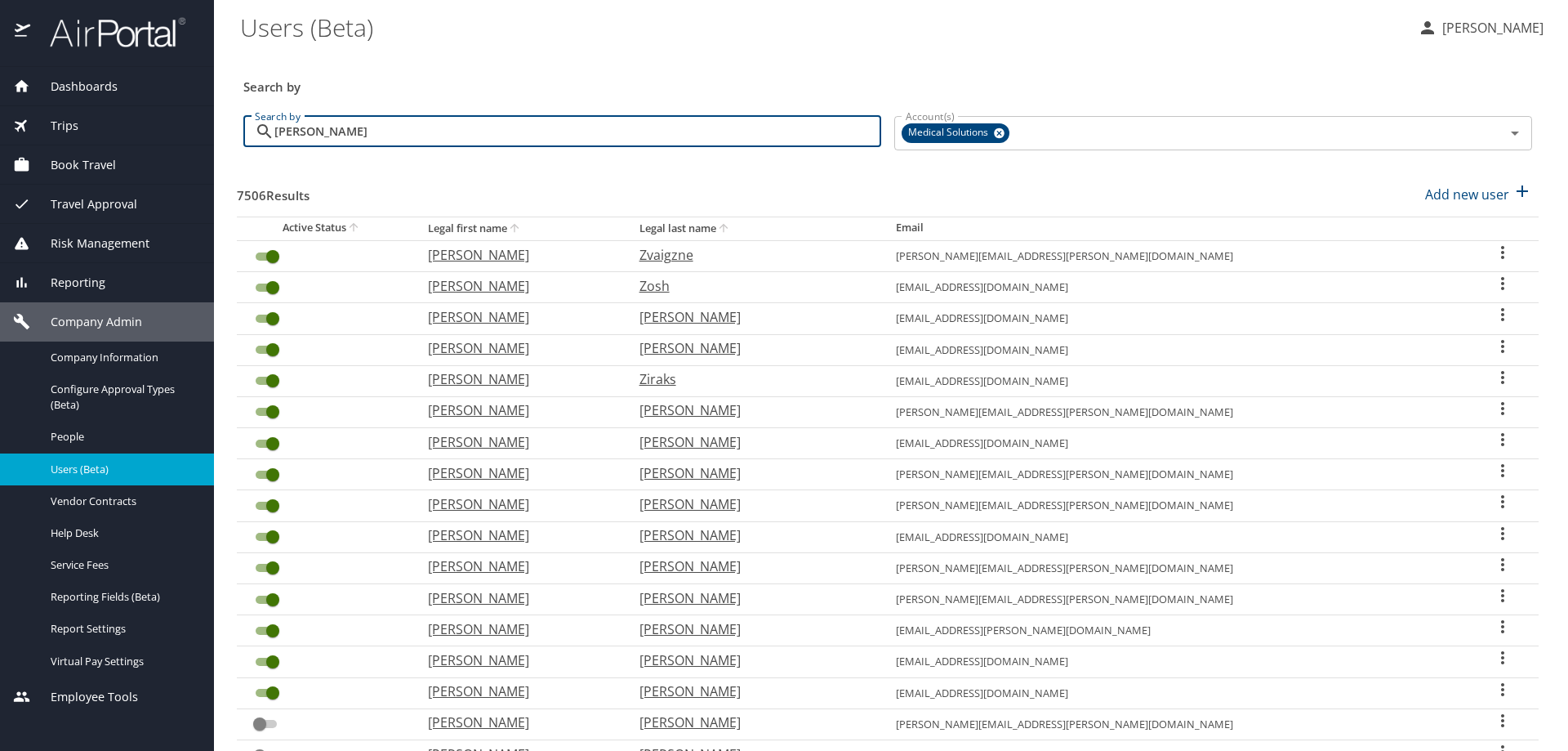
type input "ashley h"
checkbox input "false"
type input "ashley h"
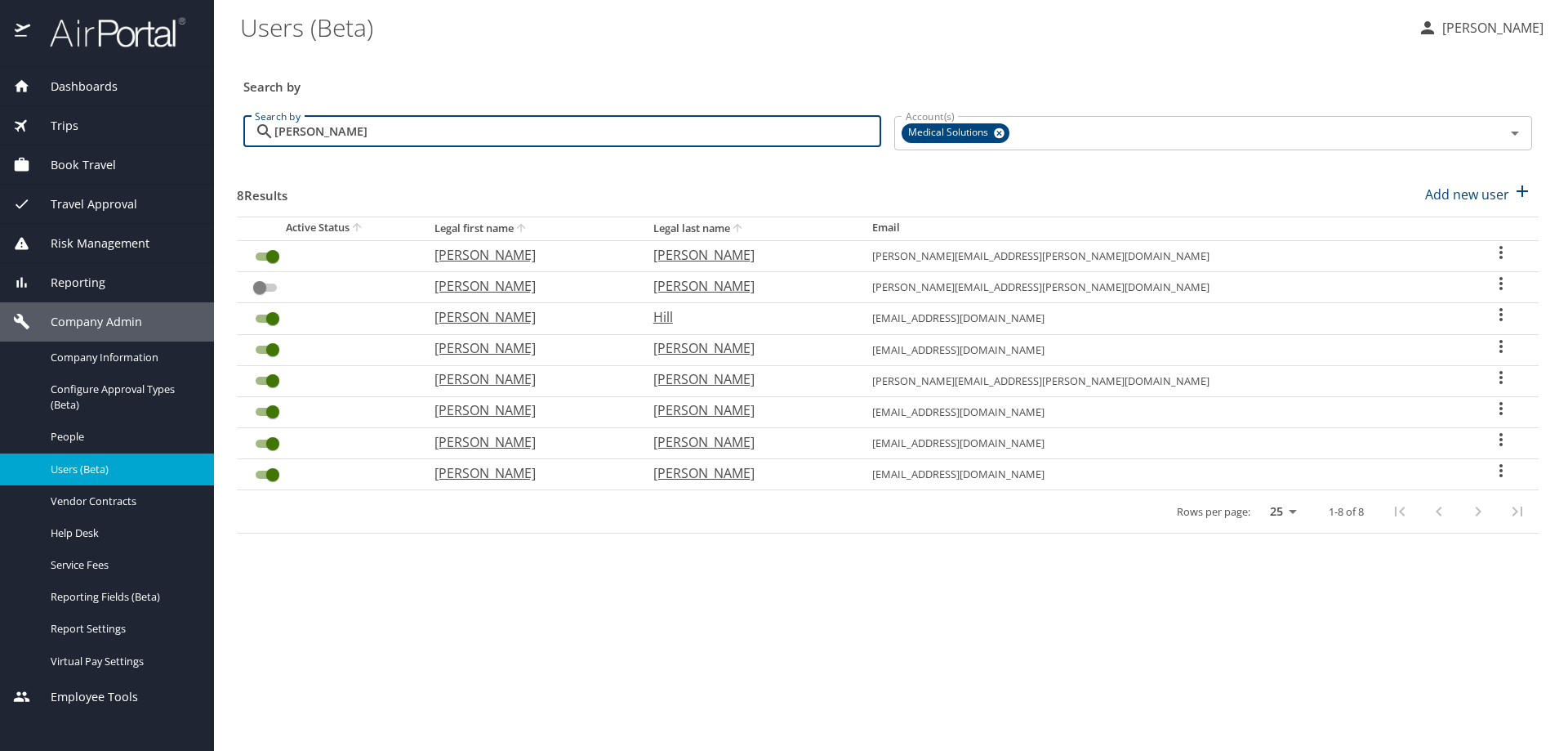
click at [668, 154] on p at bounding box center [563, 152] width 638 height 4
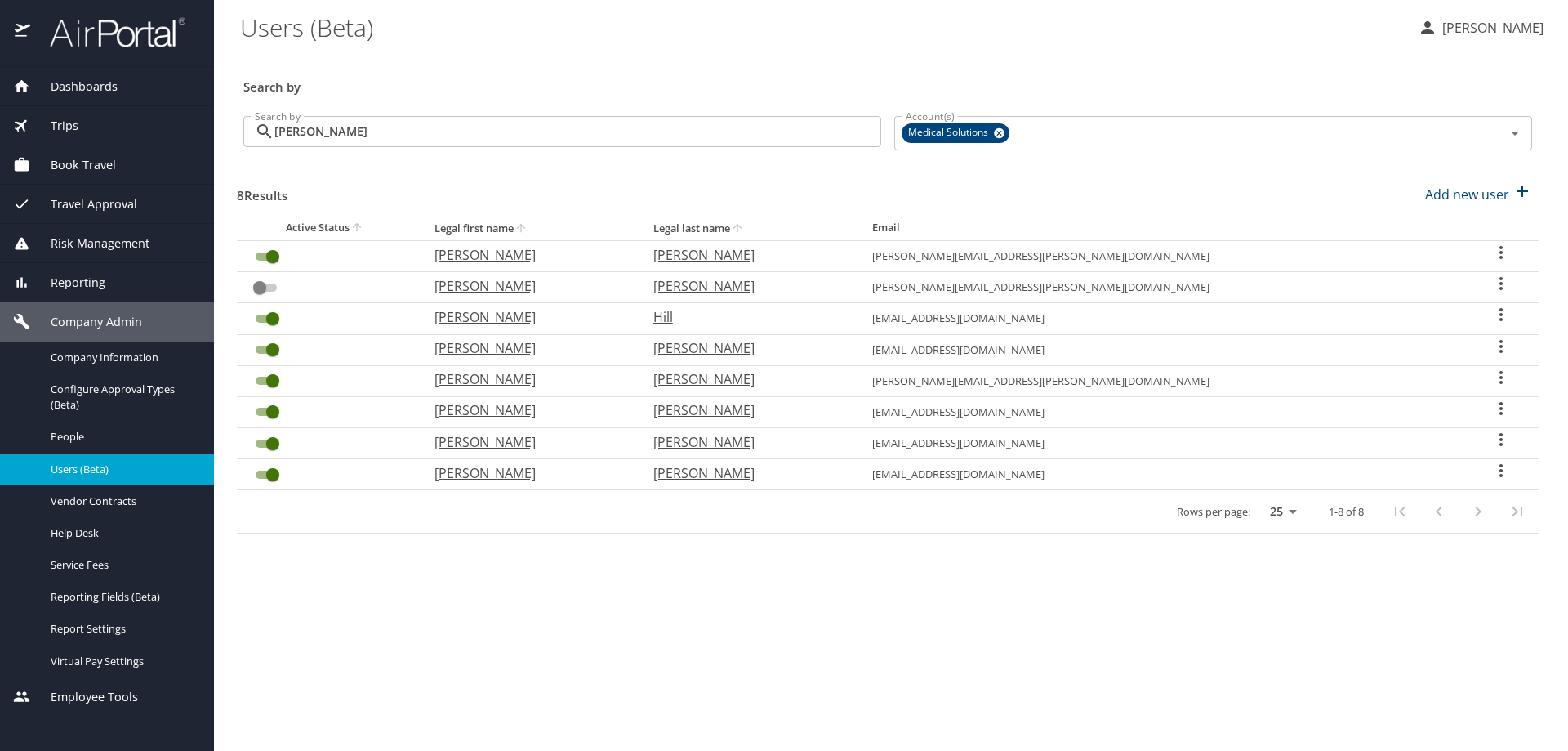
click at [1500, 256] on icon "User Search Table" at bounding box center [1501, 251] width 3 height 13
click at [1430, 260] on p "View profile" at bounding box center [1396, 255] width 72 height 19
select select "US"
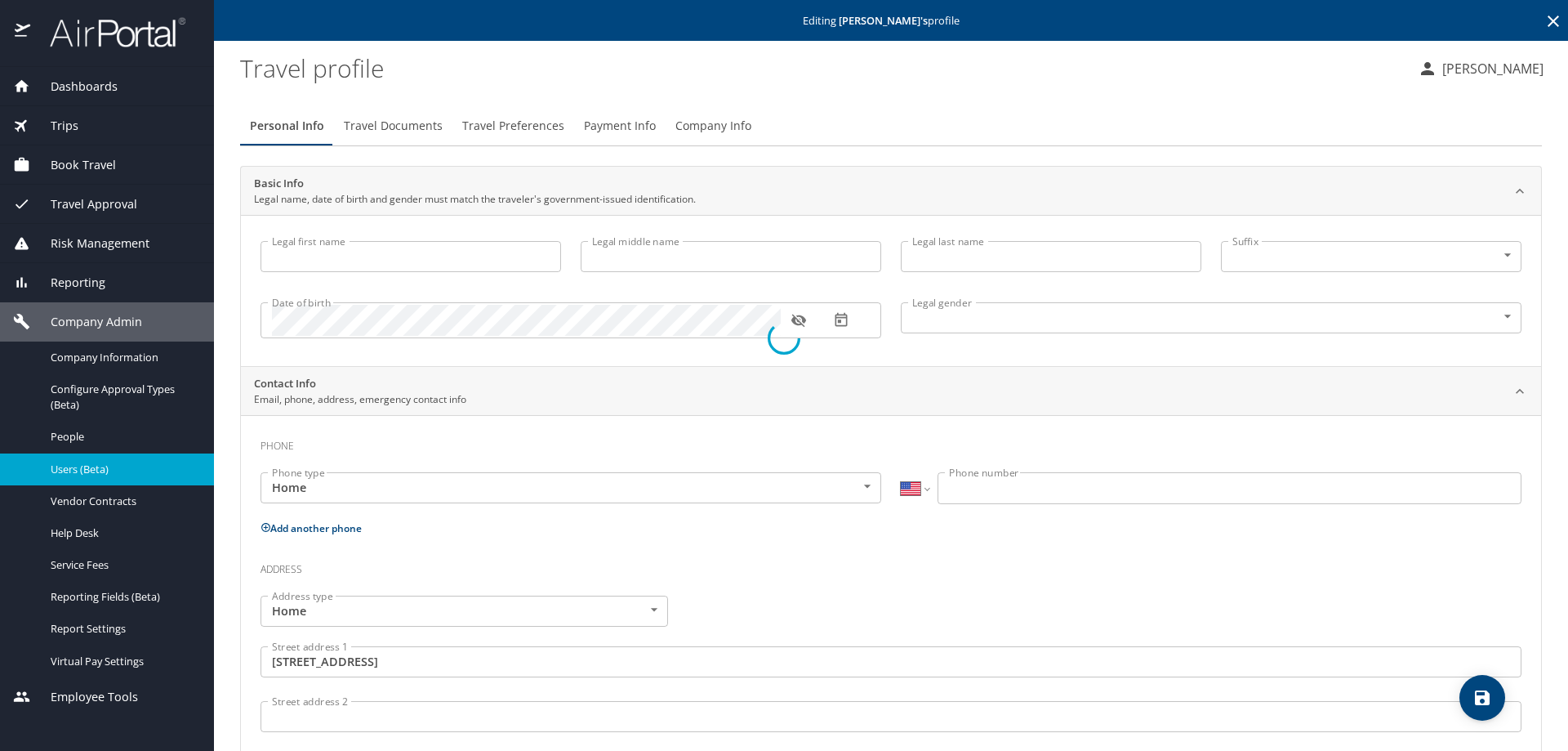
type input "Ashley"
type input "Autumn"
type input "Hostetter"
type input "Female"
type input "Tim"
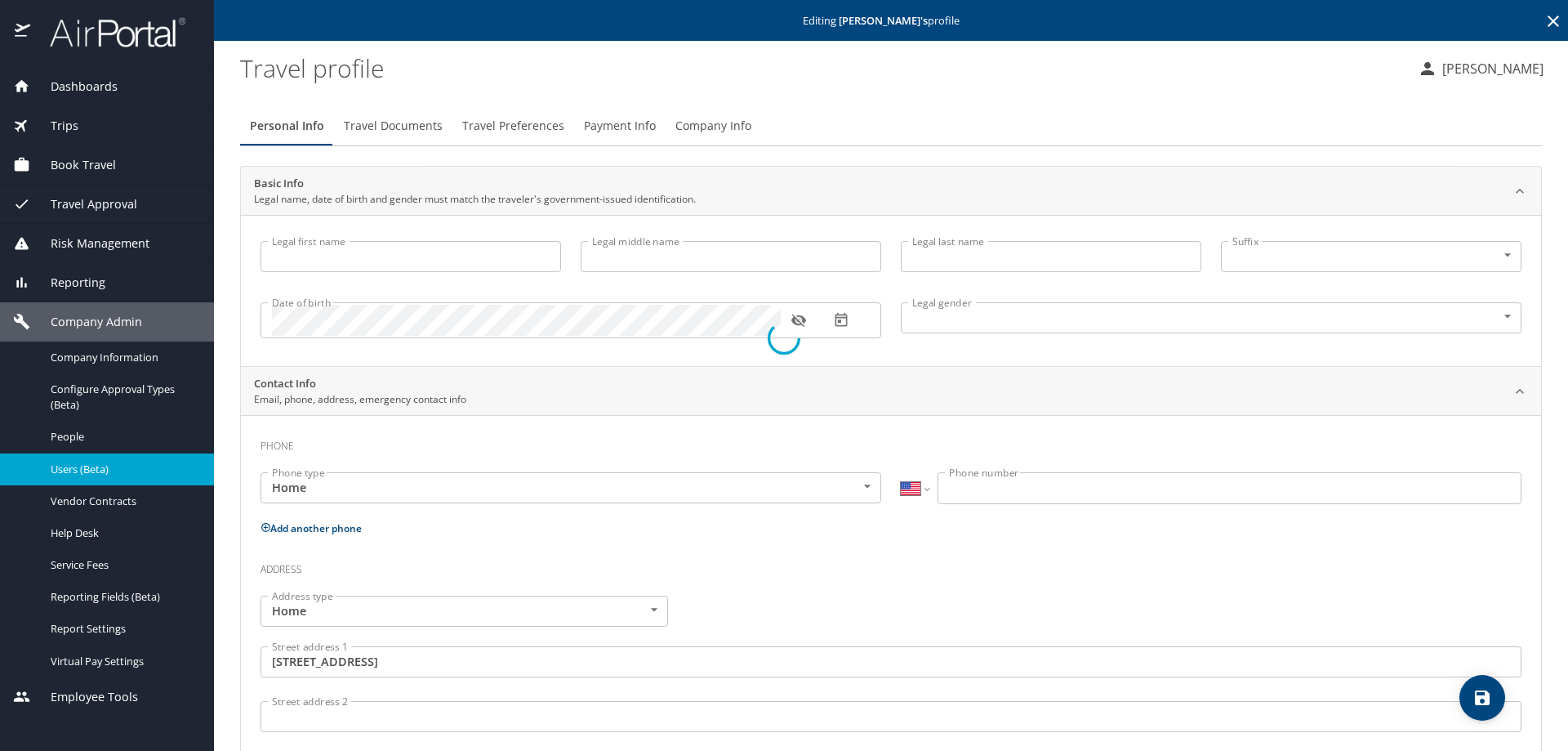
type input "Hostetter"
type input "(480) 710-3006"
type input "tim.hostetter@motorolasolutions.com"
type input "United States of America"
type input "California"
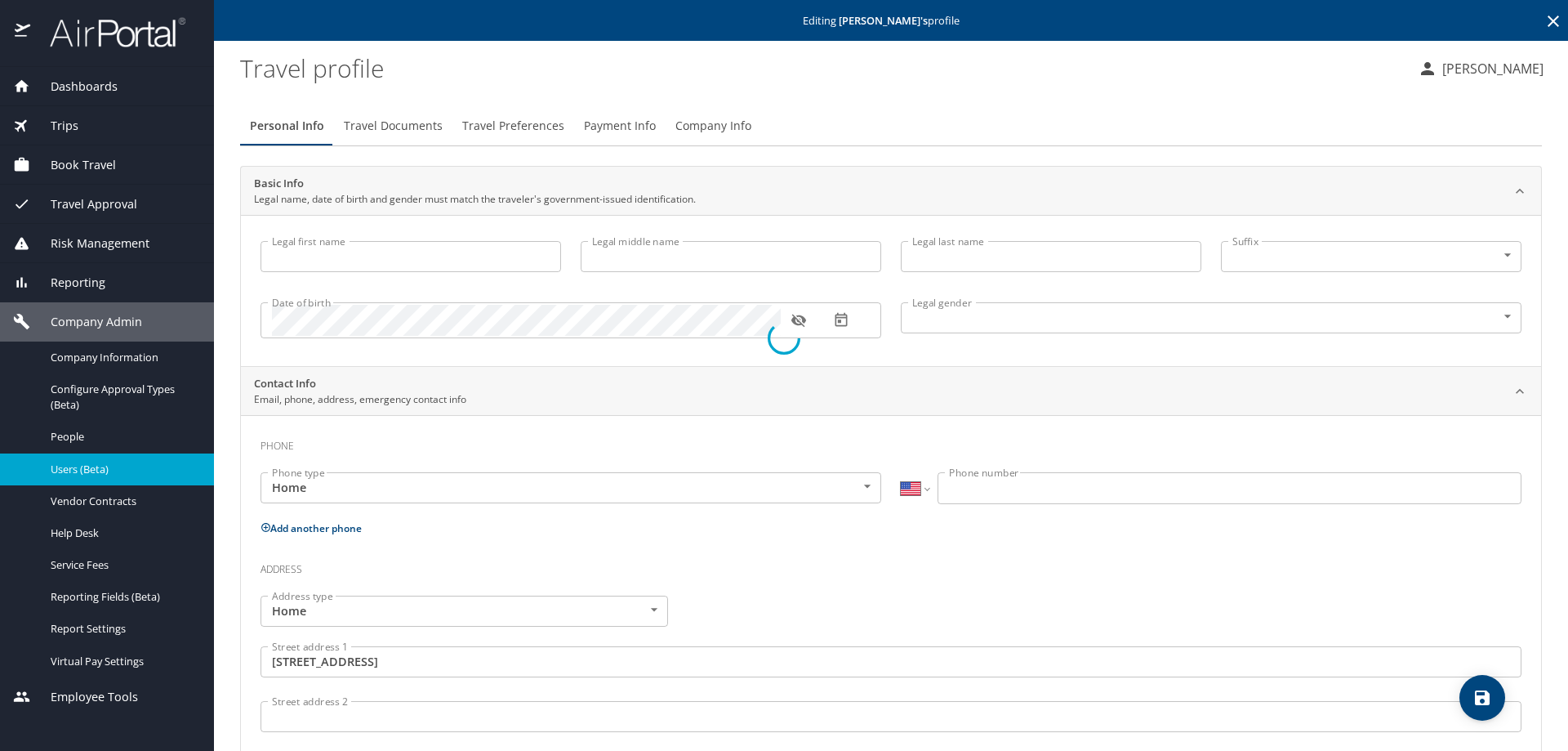
type input "United States of America"
type input "Nebraska"
select select "US"
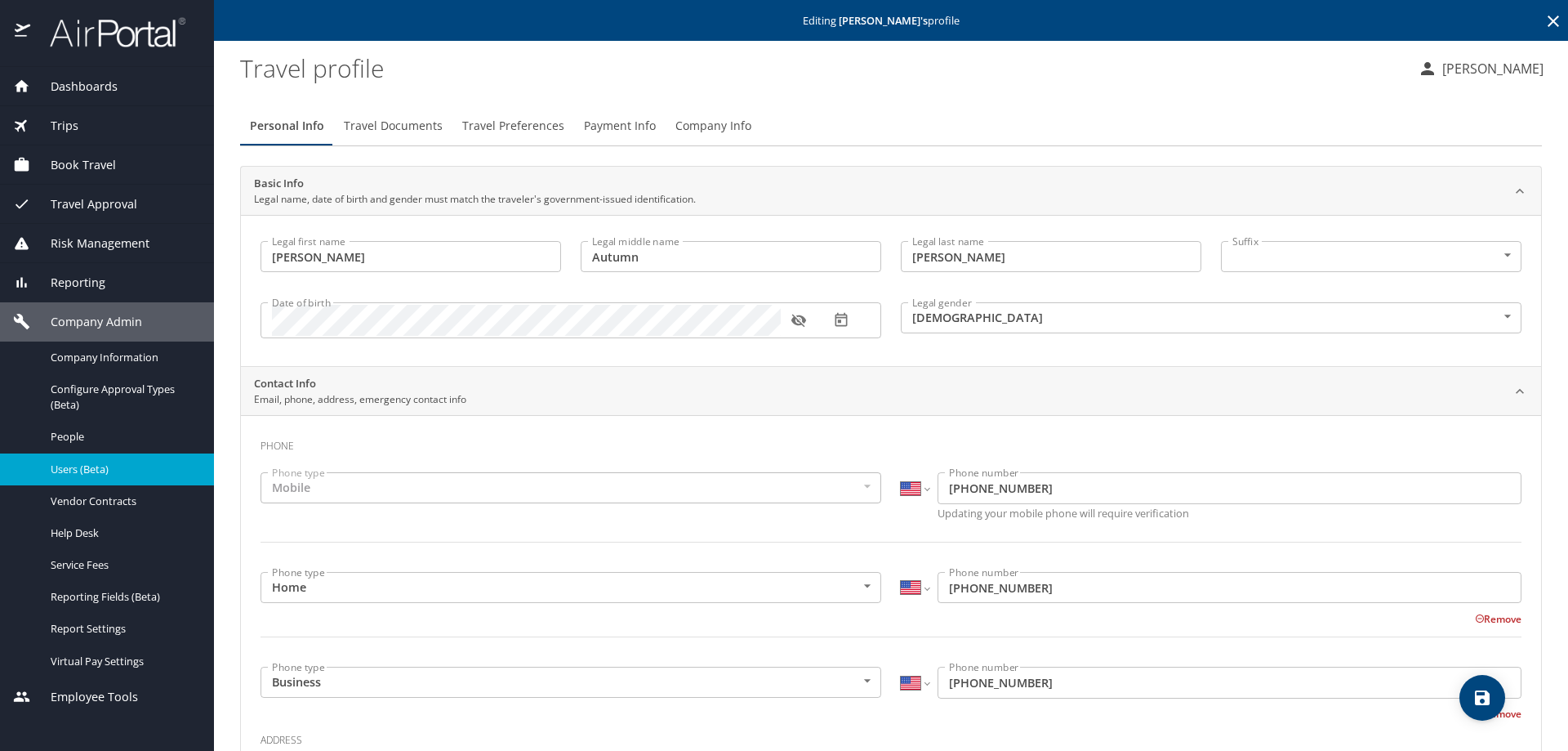
click at [408, 121] on span "Travel Documents" at bounding box center [393, 126] width 99 height 20
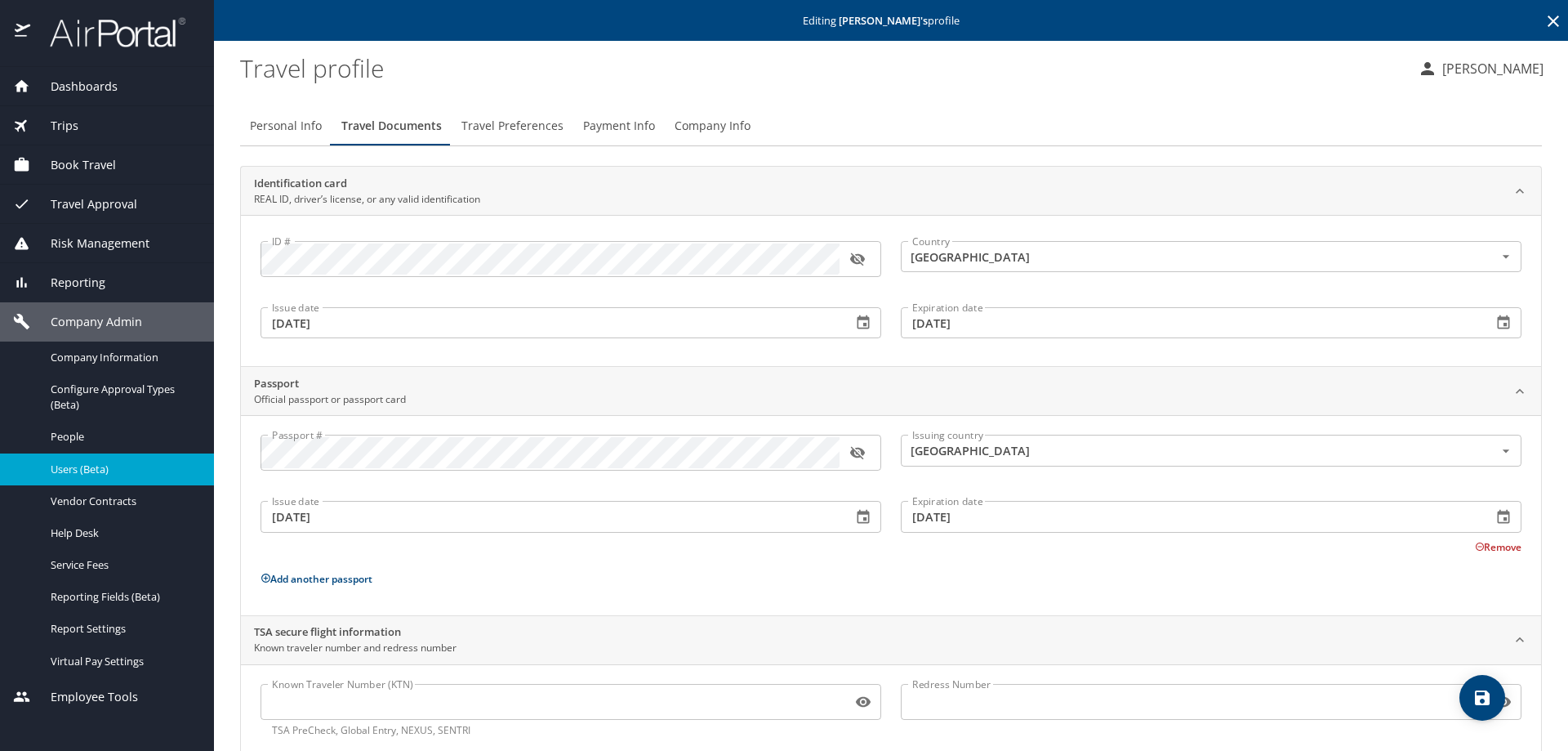
click at [850, 449] on icon "button" at bounding box center [858, 452] width 16 height 16
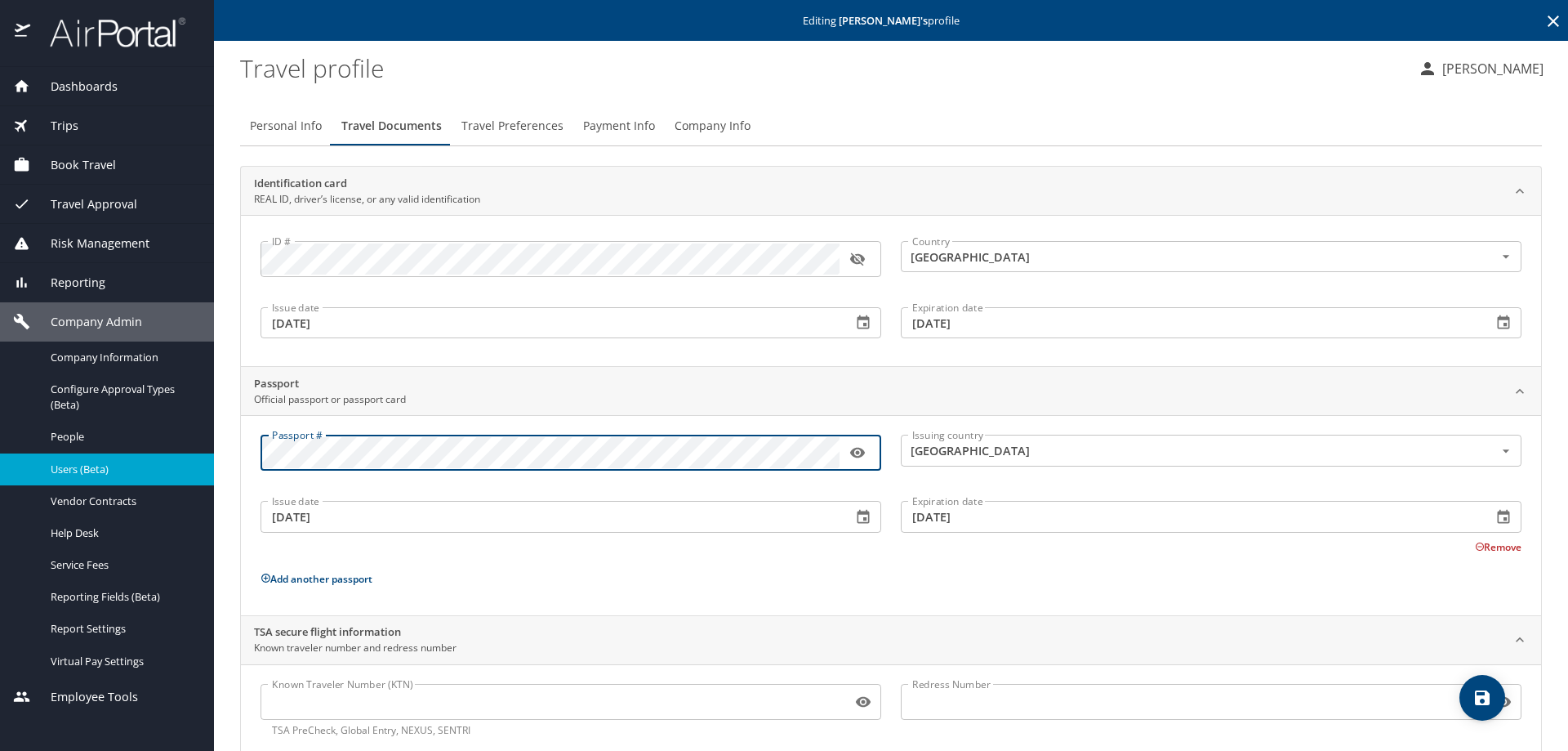
click at [1477, 541] on button "Remove" at bounding box center [1498, 546] width 47 height 14
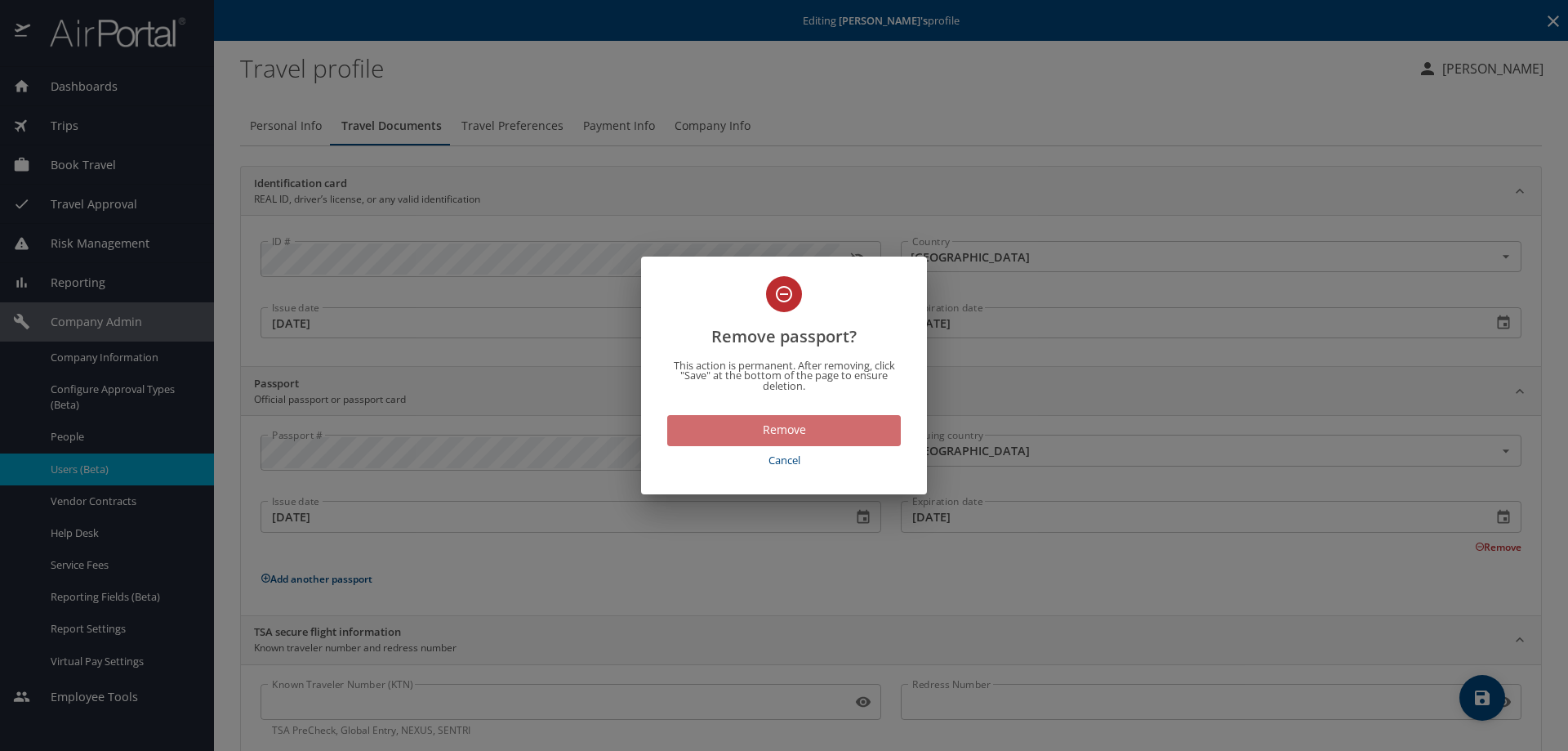
click at [817, 439] on span "Remove" at bounding box center [784, 430] width 208 height 20
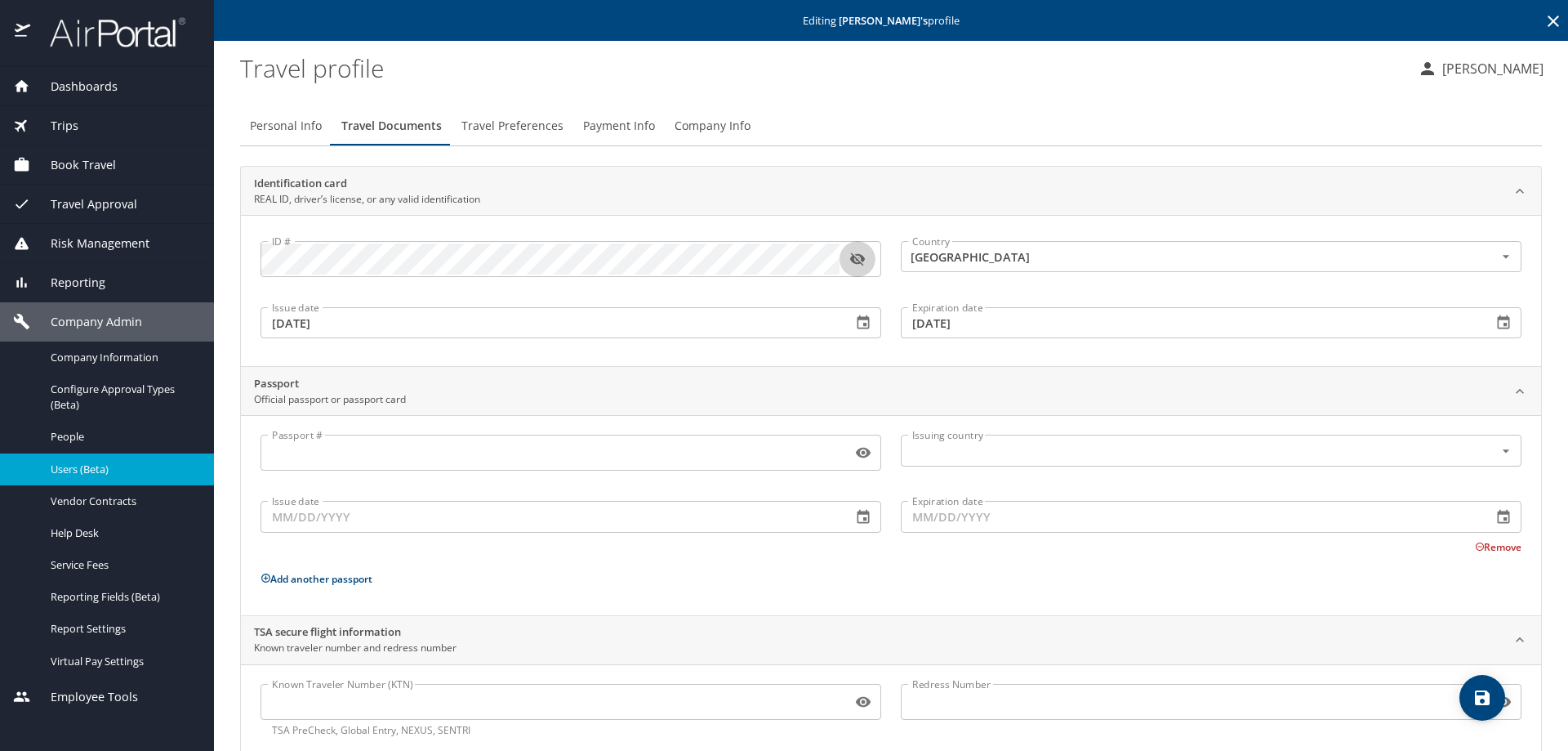
click at [860, 261] on icon "button" at bounding box center [857, 259] width 15 height 13
click at [860, 261] on icon "button" at bounding box center [858, 258] width 16 height 16
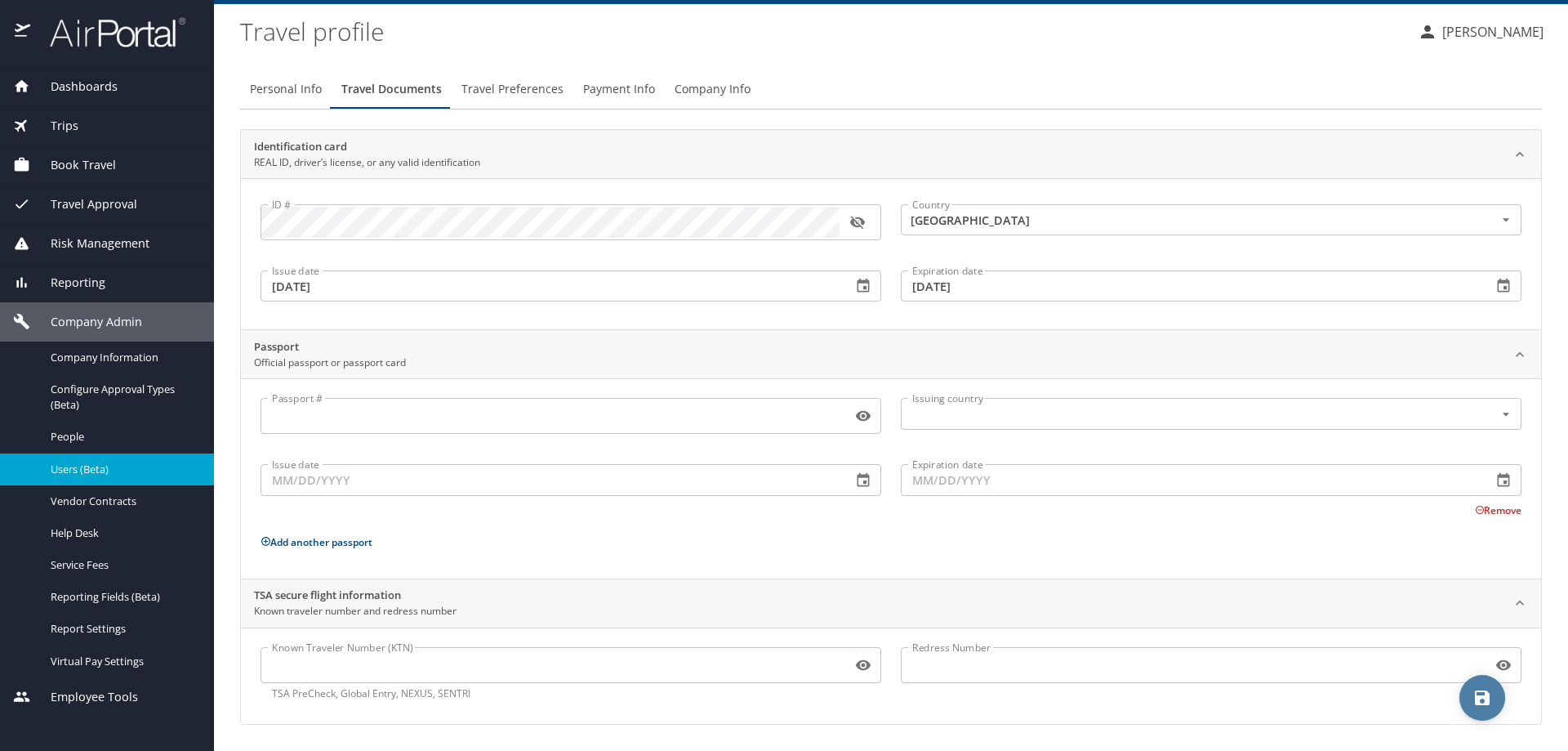
click at [1490, 701] on icon "save" at bounding box center [1482, 697] width 15 height 15
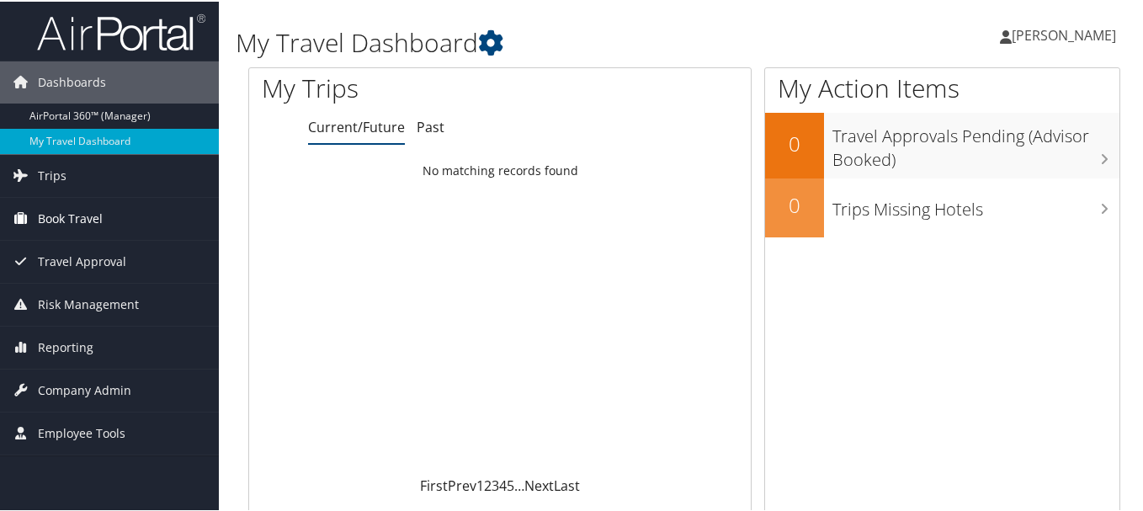
click at [93, 216] on span "Book Travel" at bounding box center [70, 217] width 65 height 42
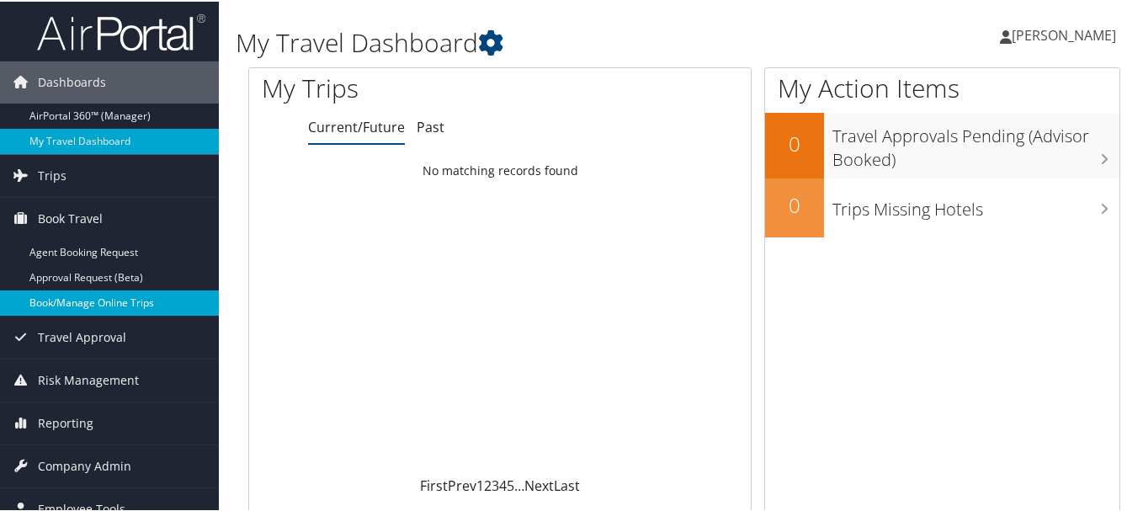
click at [117, 293] on link "Book/Manage Online Trips" at bounding box center [109, 301] width 219 height 25
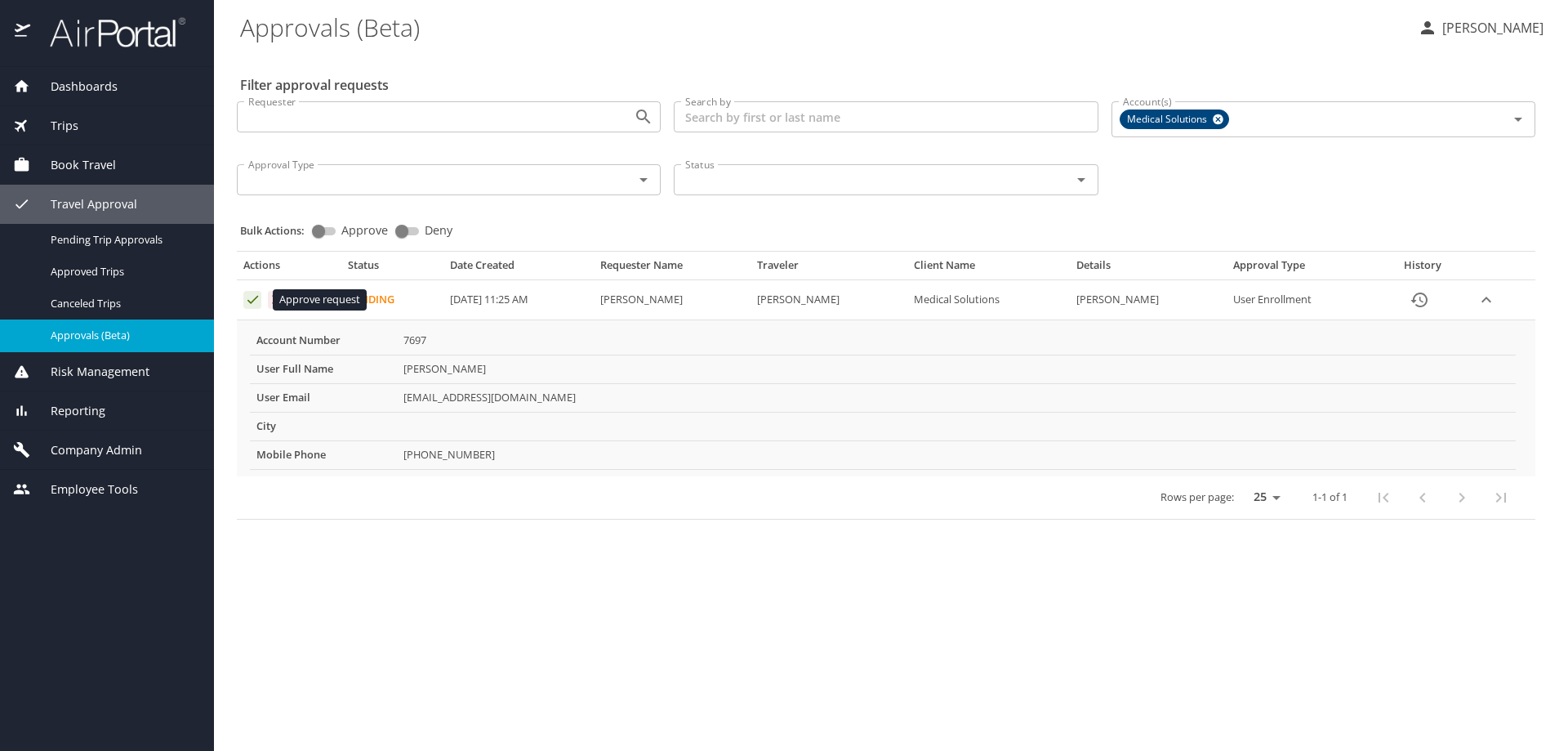
click at [245, 297] on icon "Approval table" at bounding box center [253, 300] width 16 height 16
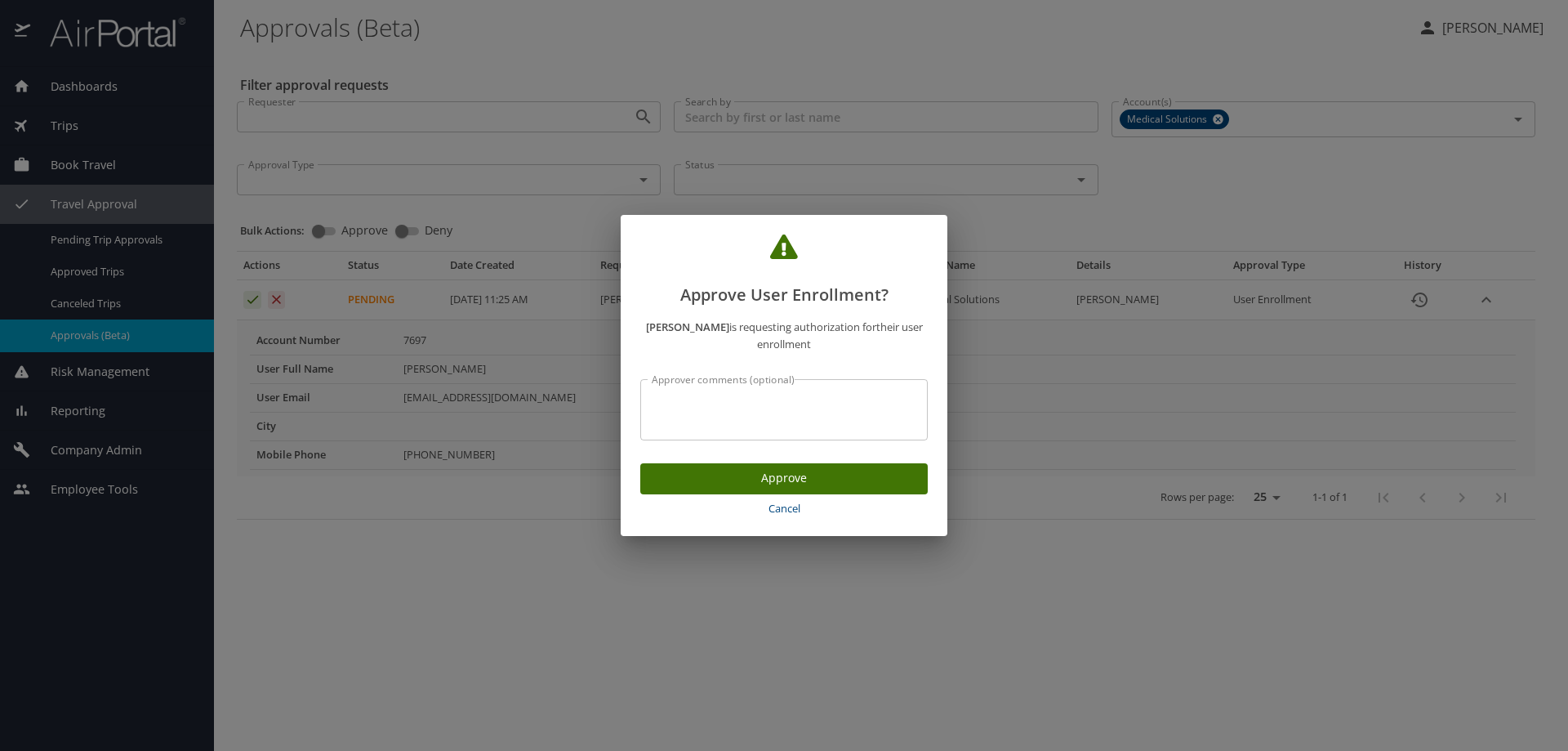
click at [728, 488] on button "Approve" at bounding box center [784, 478] width 287 height 32
